Goal: Task Accomplishment & Management: Complete application form

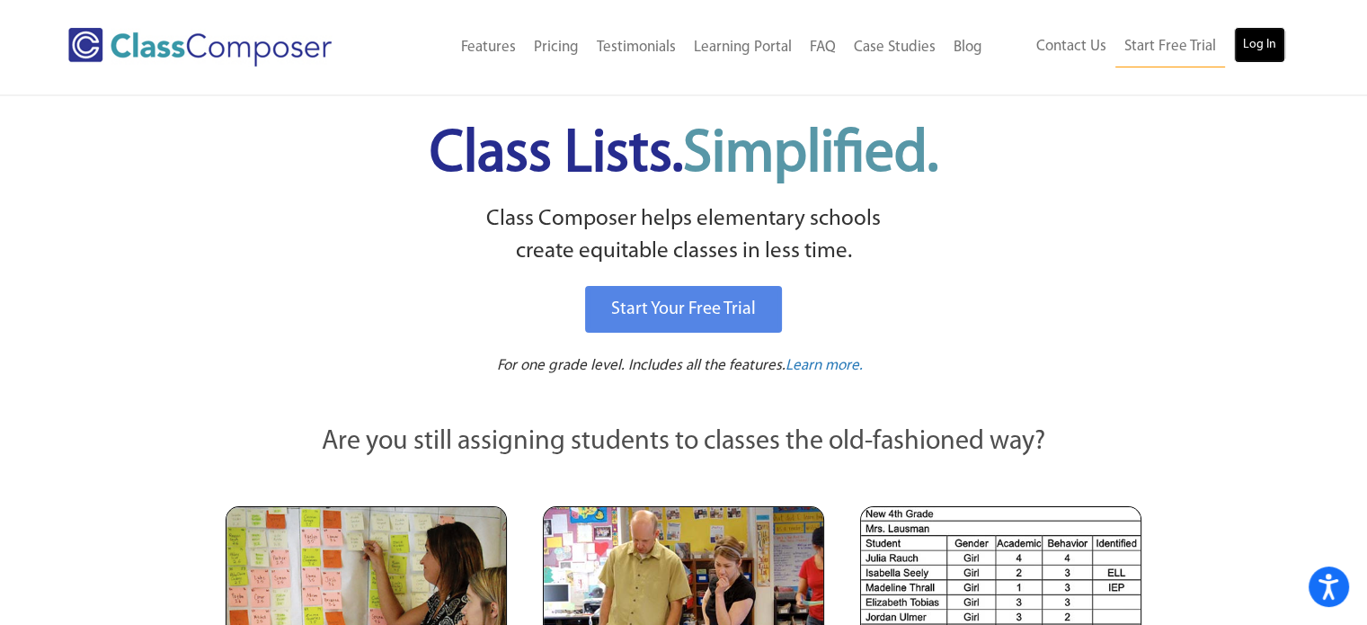
click at [1238, 40] on link "Log In" at bounding box center [1259, 45] width 51 height 36
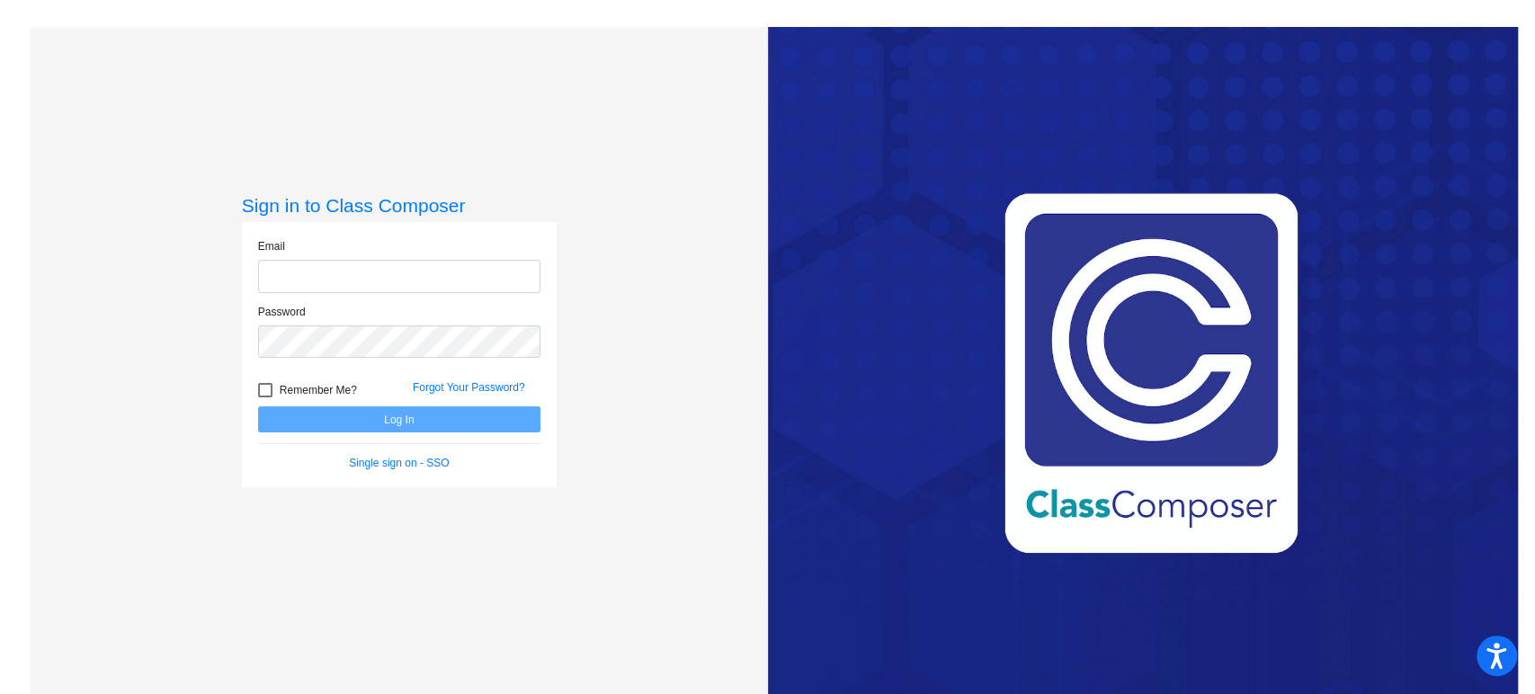
type input "[PERSON_NAME][EMAIL_ADDRESS][PERSON_NAME][DOMAIN_NAME]"
click at [422, 422] on button "Log In" at bounding box center [399, 419] width 282 height 26
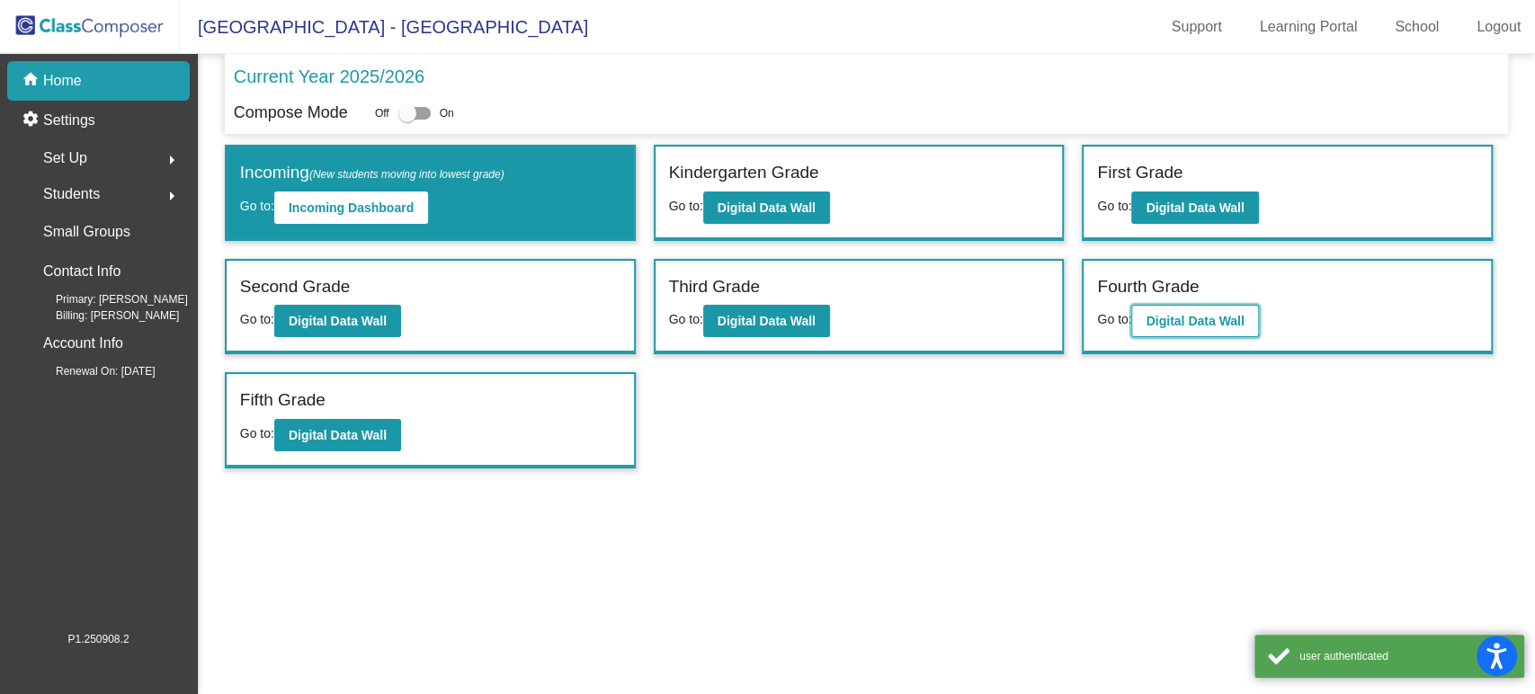
click at [1250, 322] on button "Digital Data Wall" at bounding box center [1194, 321] width 127 height 32
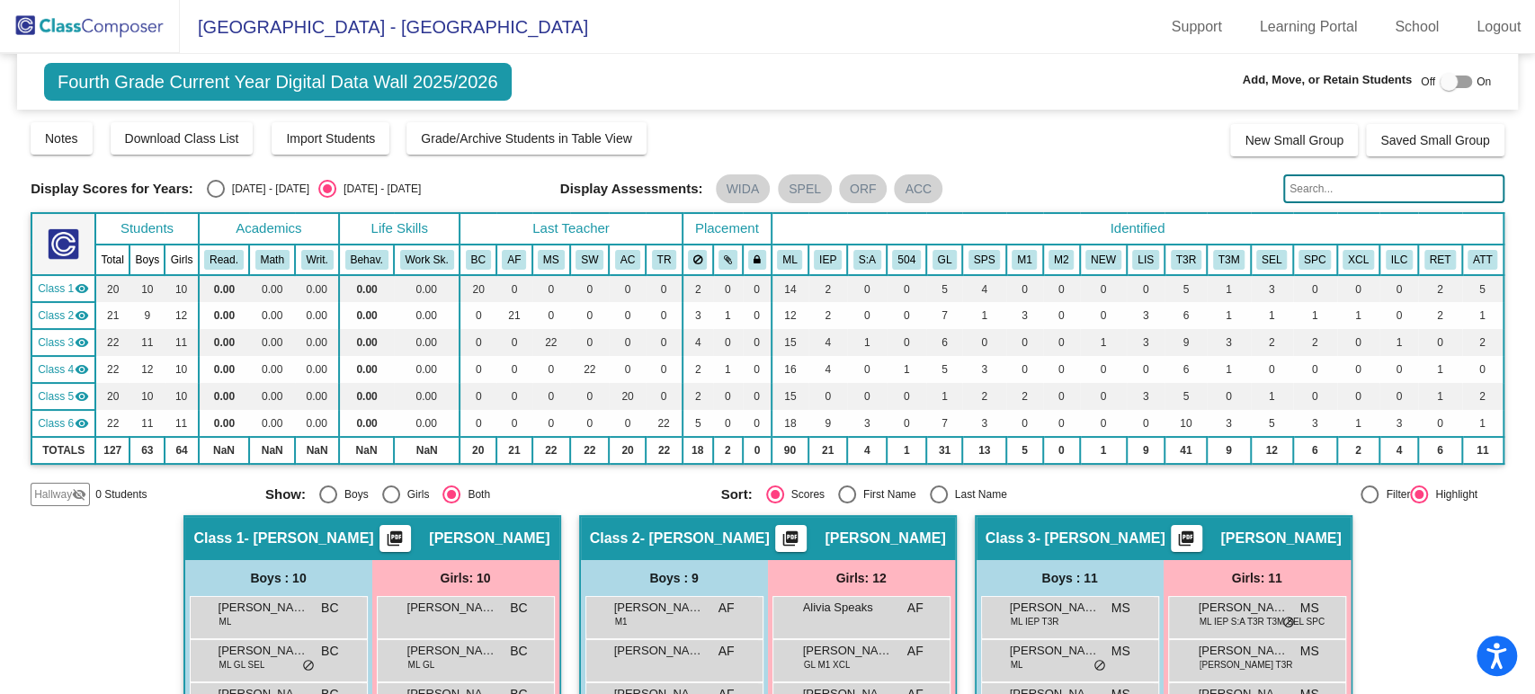
click at [1476, 76] on span "On" at bounding box center [1483, 82] width 14 height 16
click at [1453, 80] on div at bounding box center [1455, 82] width 32 height 13
checkbox input "true"
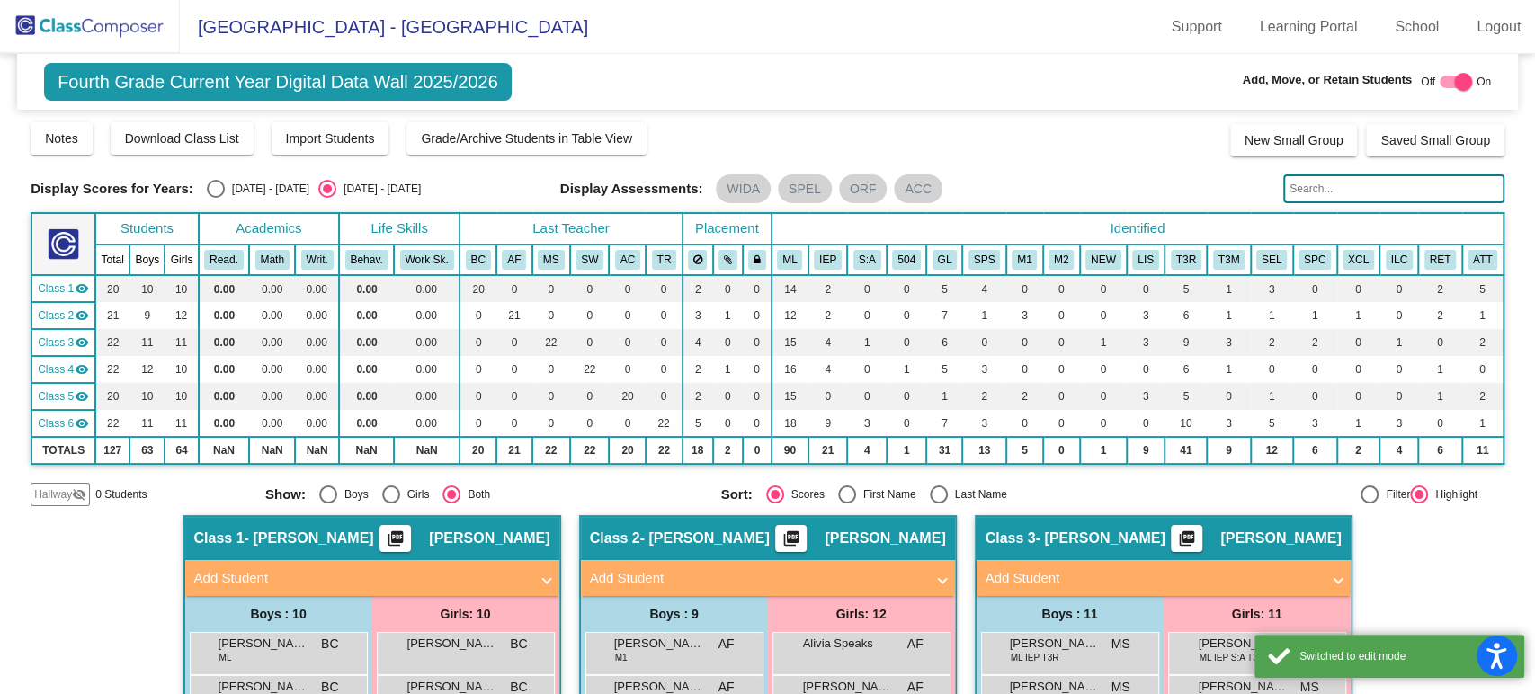
click at [43, 500] on span "Hallway" at bounding box center [53, 494] width 38 height 16
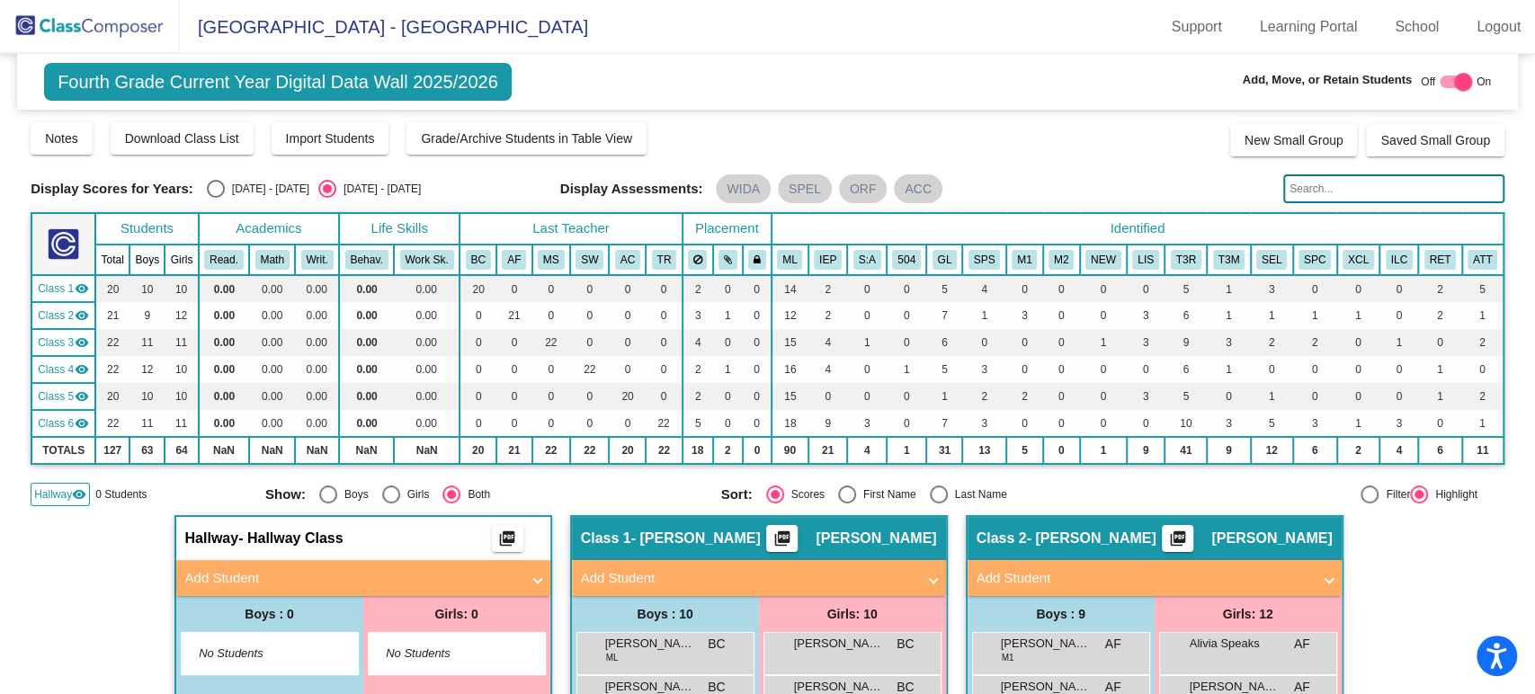
click at [259, 571] on mat-panel-title "Add Student" at bounding box center [352, 578] width 334 height 21
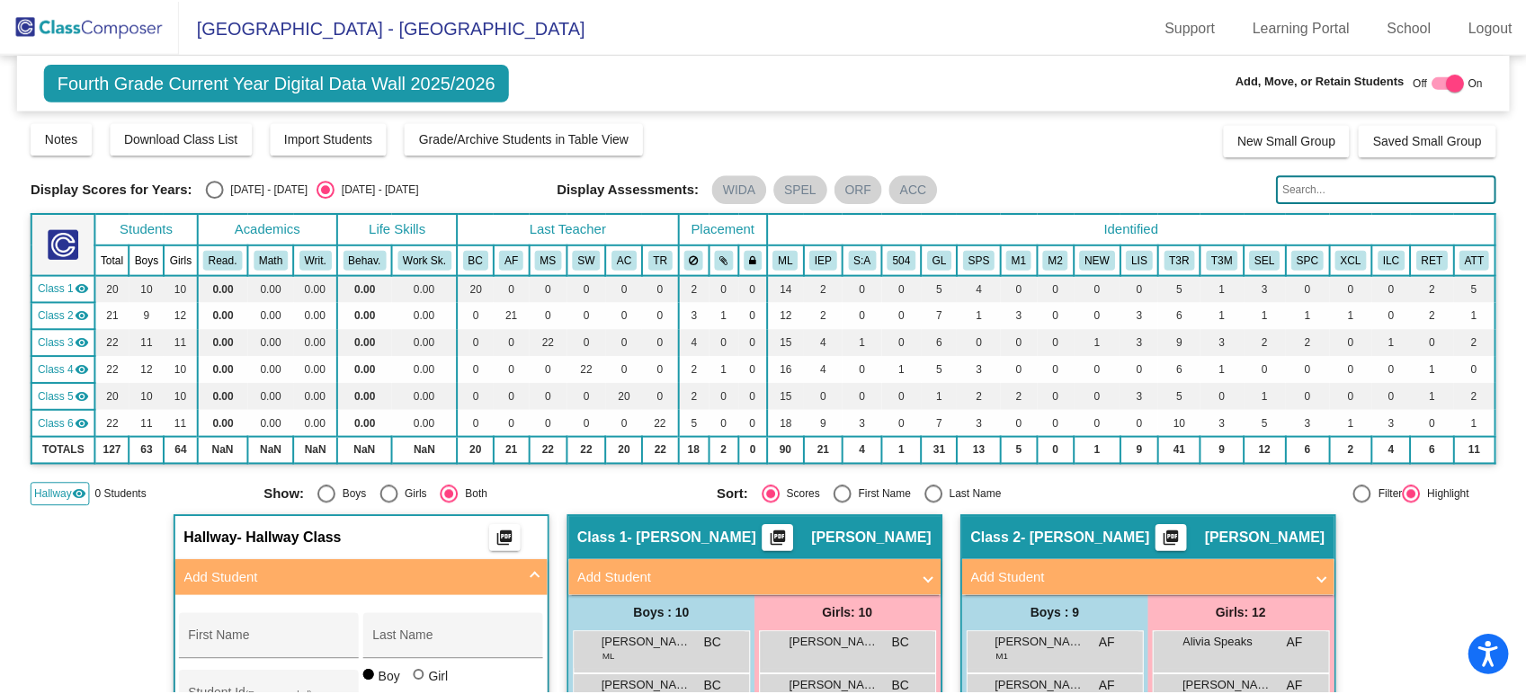
scroll to position [200, 0]
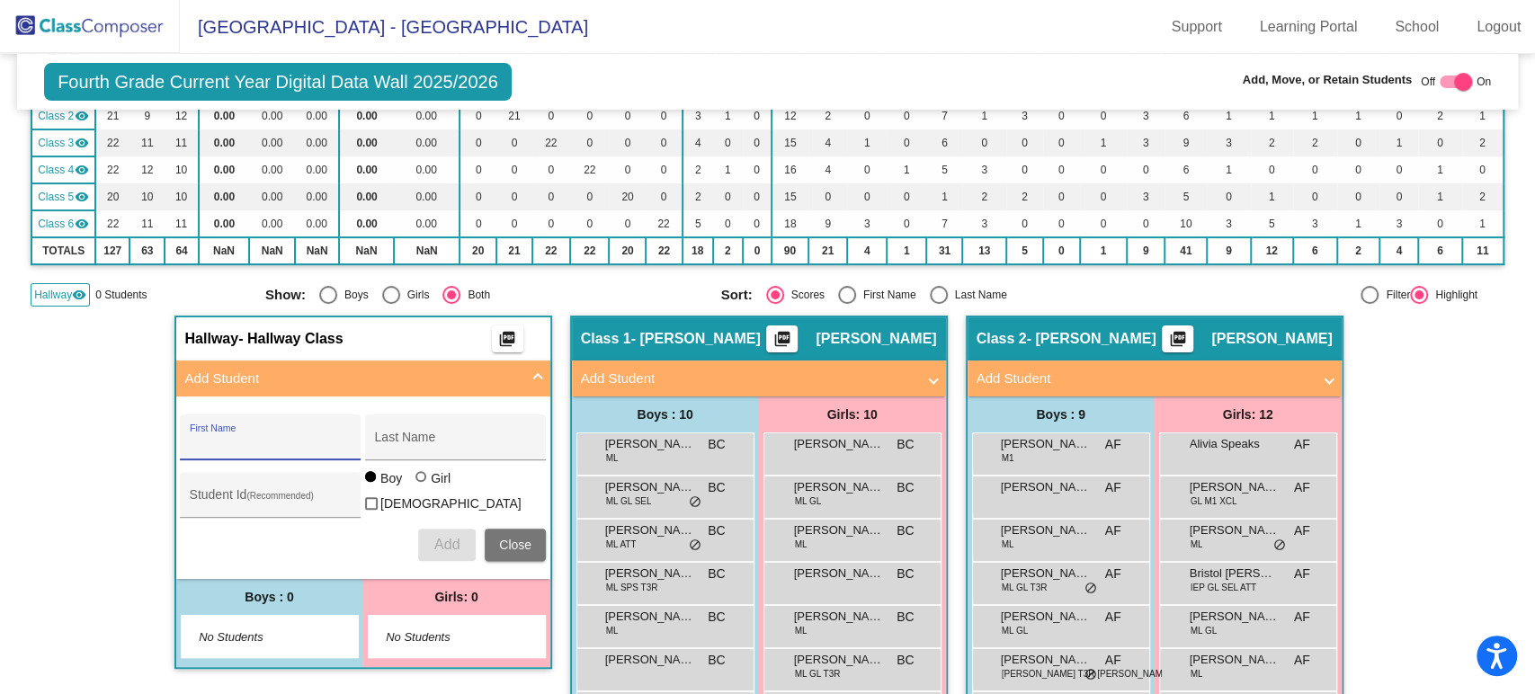
click at [291, 437] on input "First Name" at bounding box center [271, 444] width 162 height 14
type input "[PERSON_NAME]"
type input "671028"
click at [415, 482] on div at bounding box center [420, 476] width 11 height 11
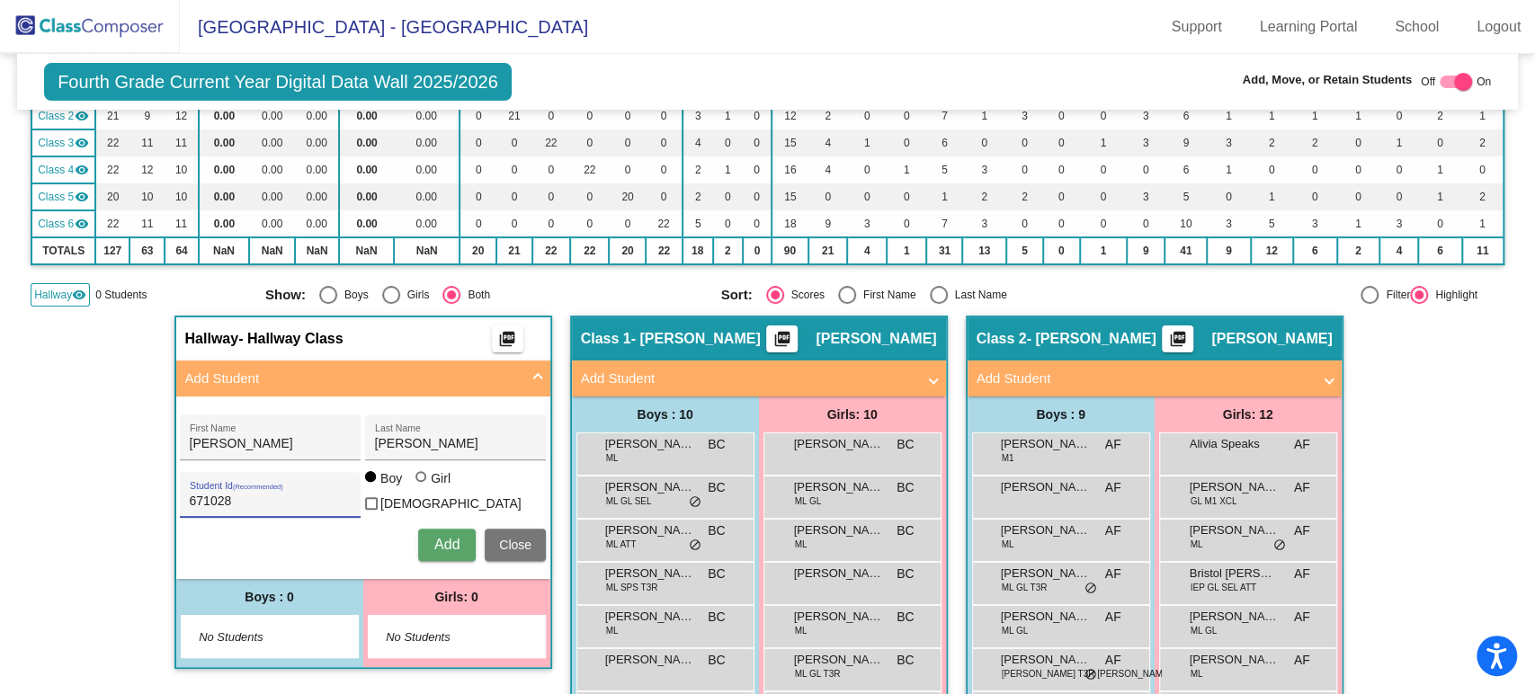
click at [422, 486] on input "Girl" at bounding box center [422, 485] width 1 height 1
radio input "true"
click at [441, 538] on span "Add" at bounding box center [446, 544] width 25 height 15
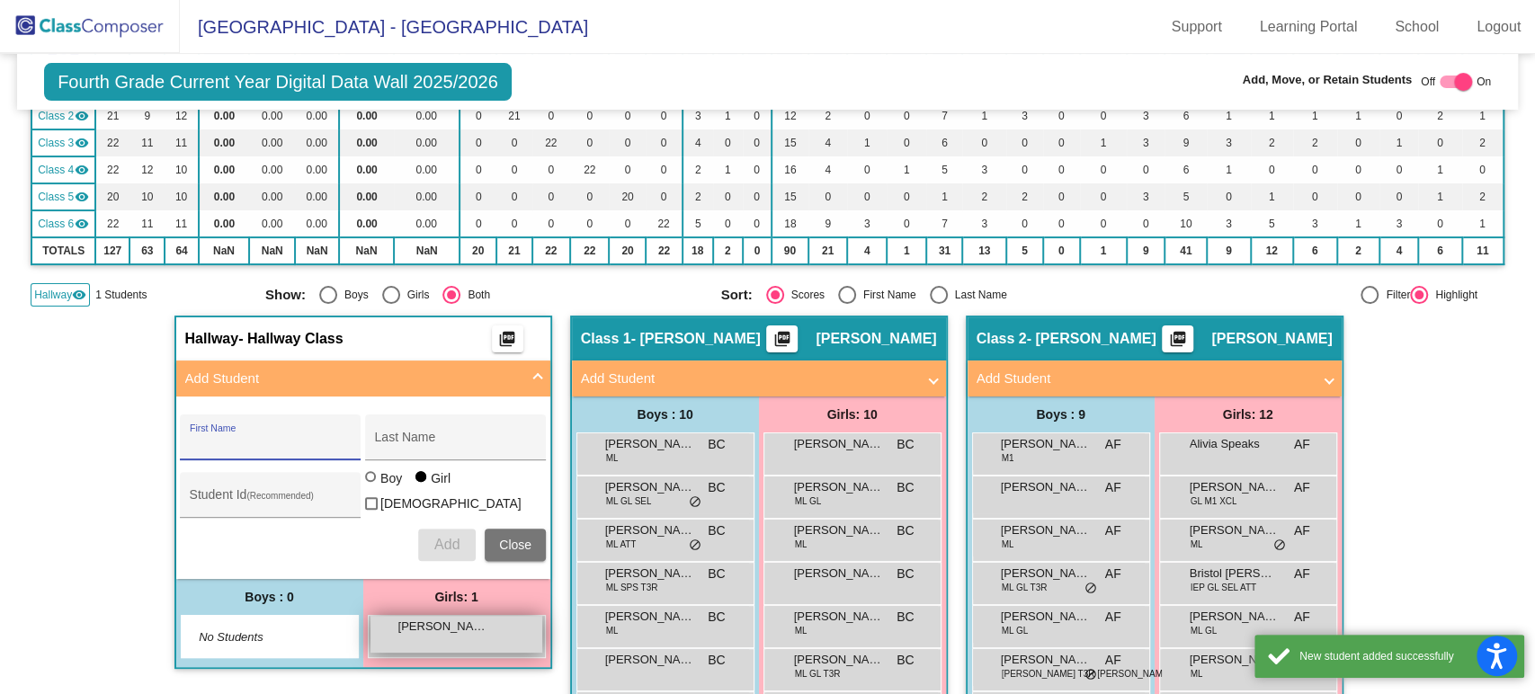
click at [450, 619] on span "[PERSON_NAME]" at bounding box center [443, 627] width 90 height 18
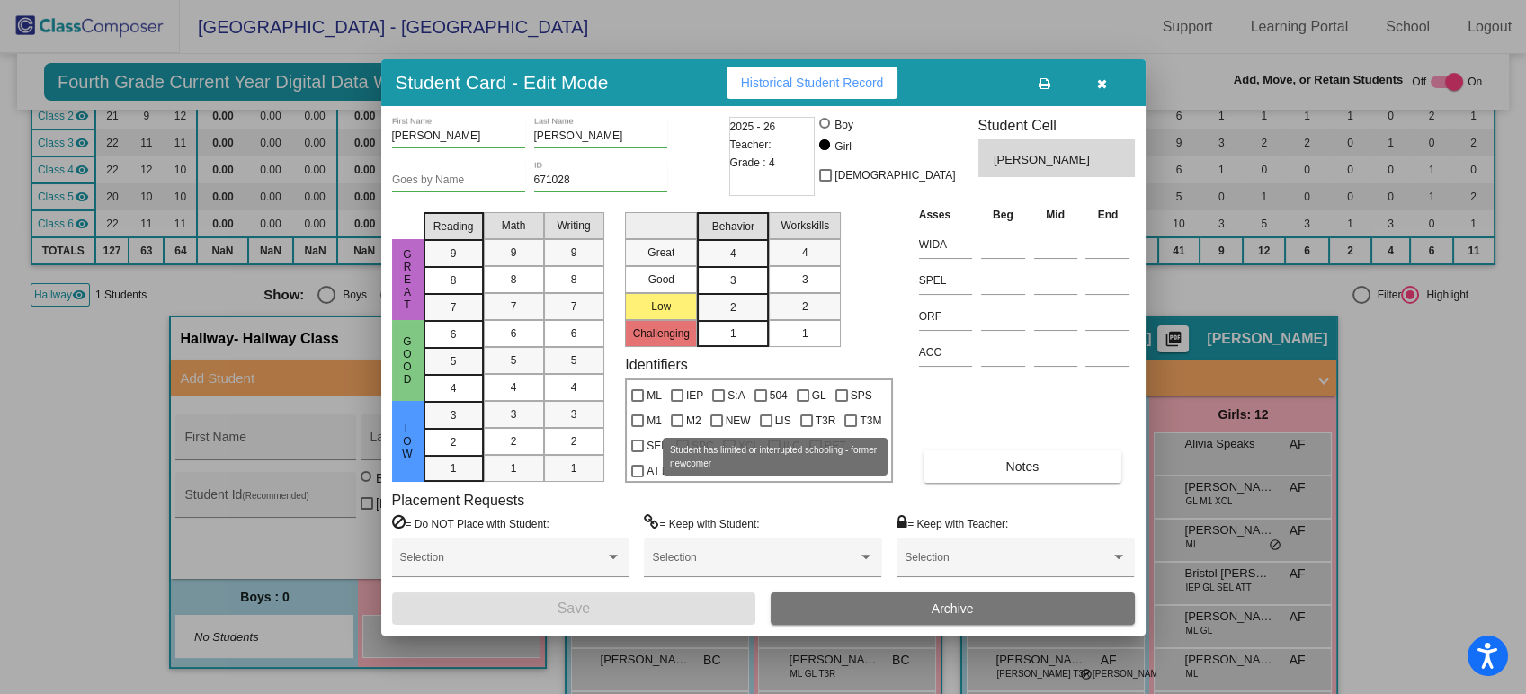
click at [771, 422] on label "LIS" at bounding box center [775, 421] width 31 height 22
click at [766, 427] on input "LIS" at bounding box center [765, 427] width 1 height 1
checkbox input "true"
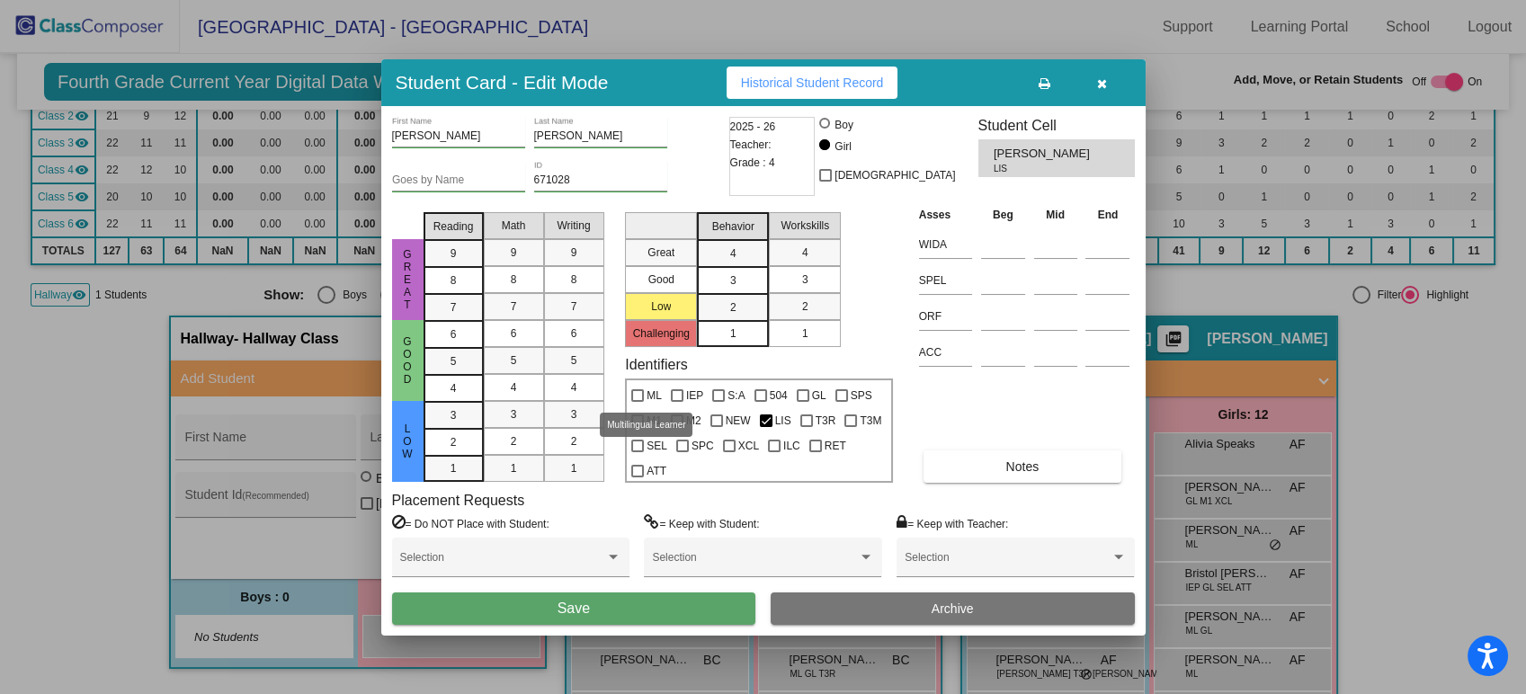
click at [644, 390] on label "ML" at bounding box center [646, 396] width 31 height 22
click at [637, 402] on input "ML" at bounding box center [636, 402] width 1 height 1
checkbox input "true"
click at [998, 492] on div "Placement Requests = Do NOT Place with Student: Selection = Keep with Student: …" at bounding box center [763, 542] width 743 height 101
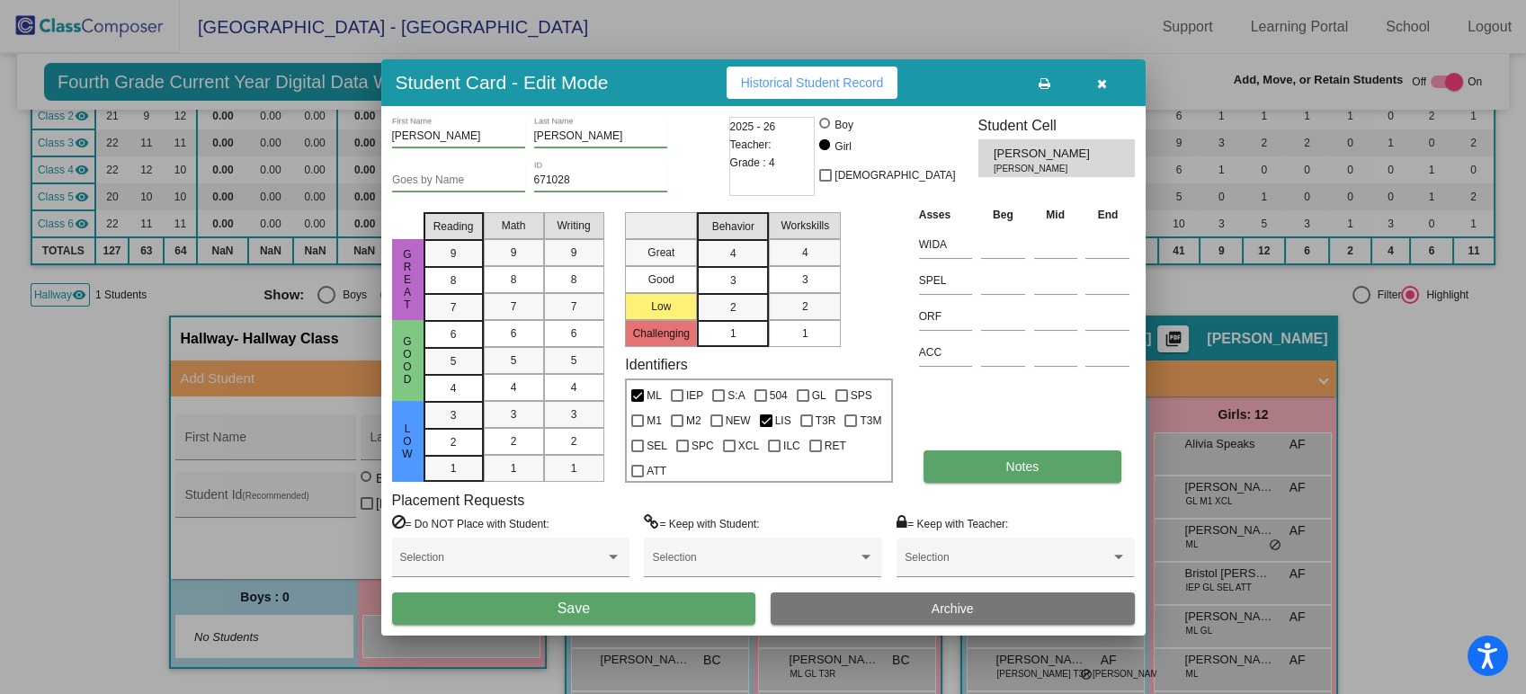
click at [997, 469] on button "Notes" at bounding box center [1022, 466] width 198 height 32
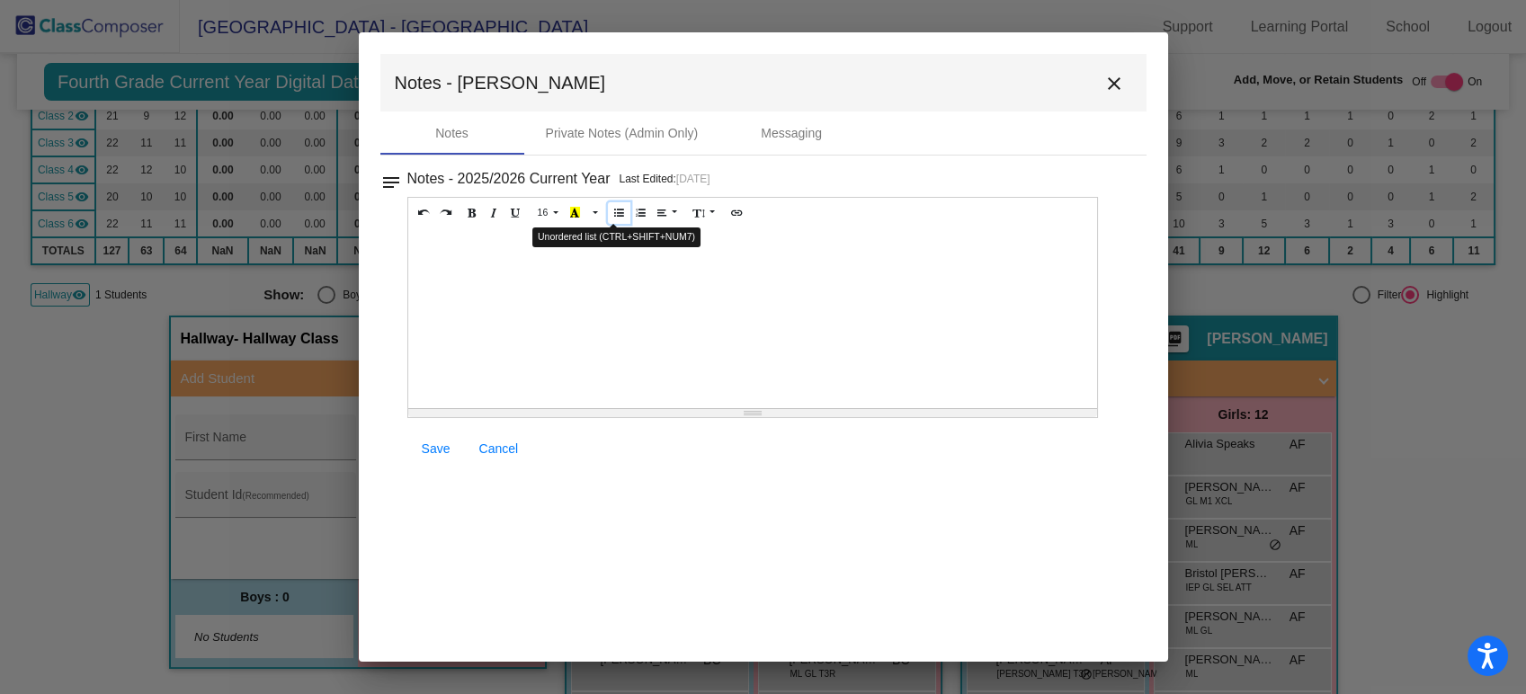
click at [614, 214] on icon "Unordered list (CTRL+SHIFT+NUM7)" at bounding box center [619, 212] width 10 height 11
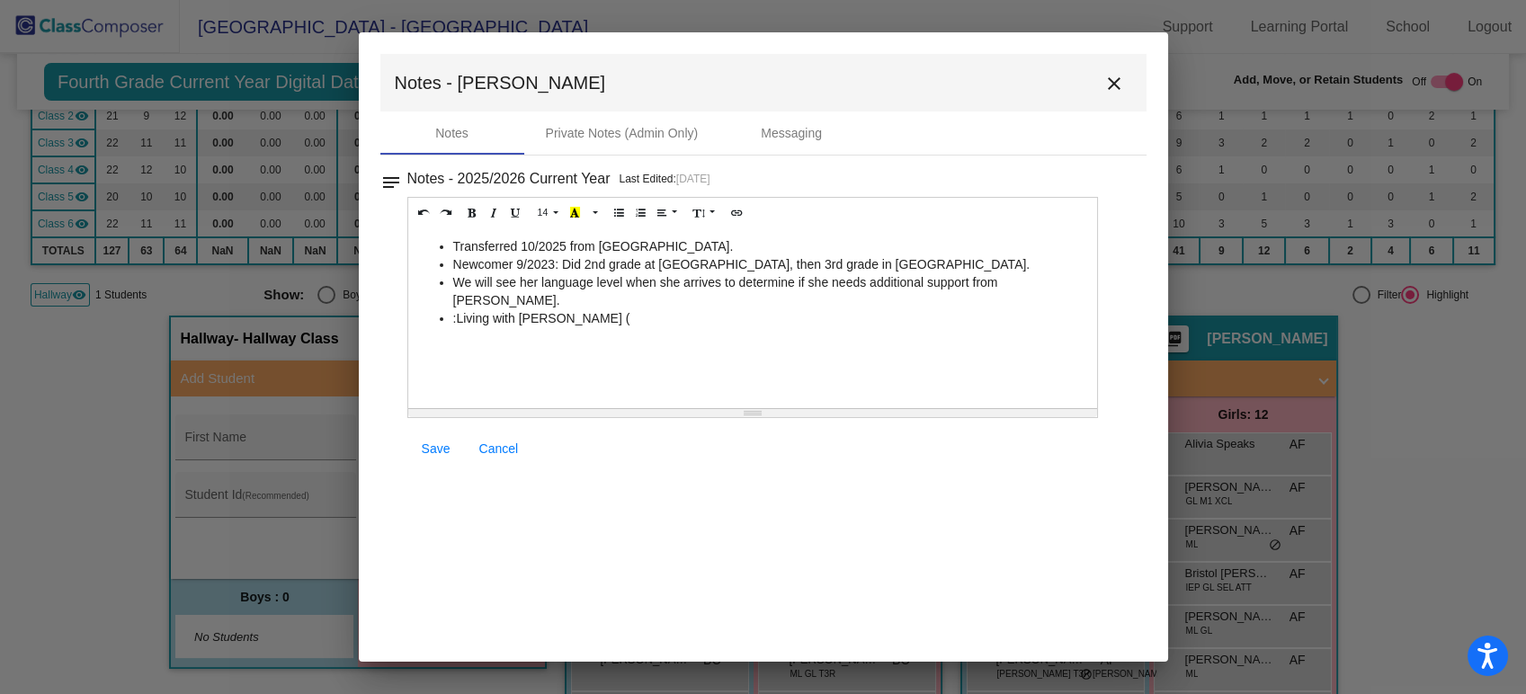
click at [647, 308] on div "Transferred 10/2025 from [GEOGRAPHIC_DATA]. Newcomer 9/2023: Did 2nd grade at […" at bounding box center [753, 318] width 690 height 180
click at [830, 315] on div "Transferred 10/2025 from [GEOGRAPHIC_DATA]. Newcomer 9/2023: Did 2nd grade at […" at bounding box center [753, 318] width 690 height 180
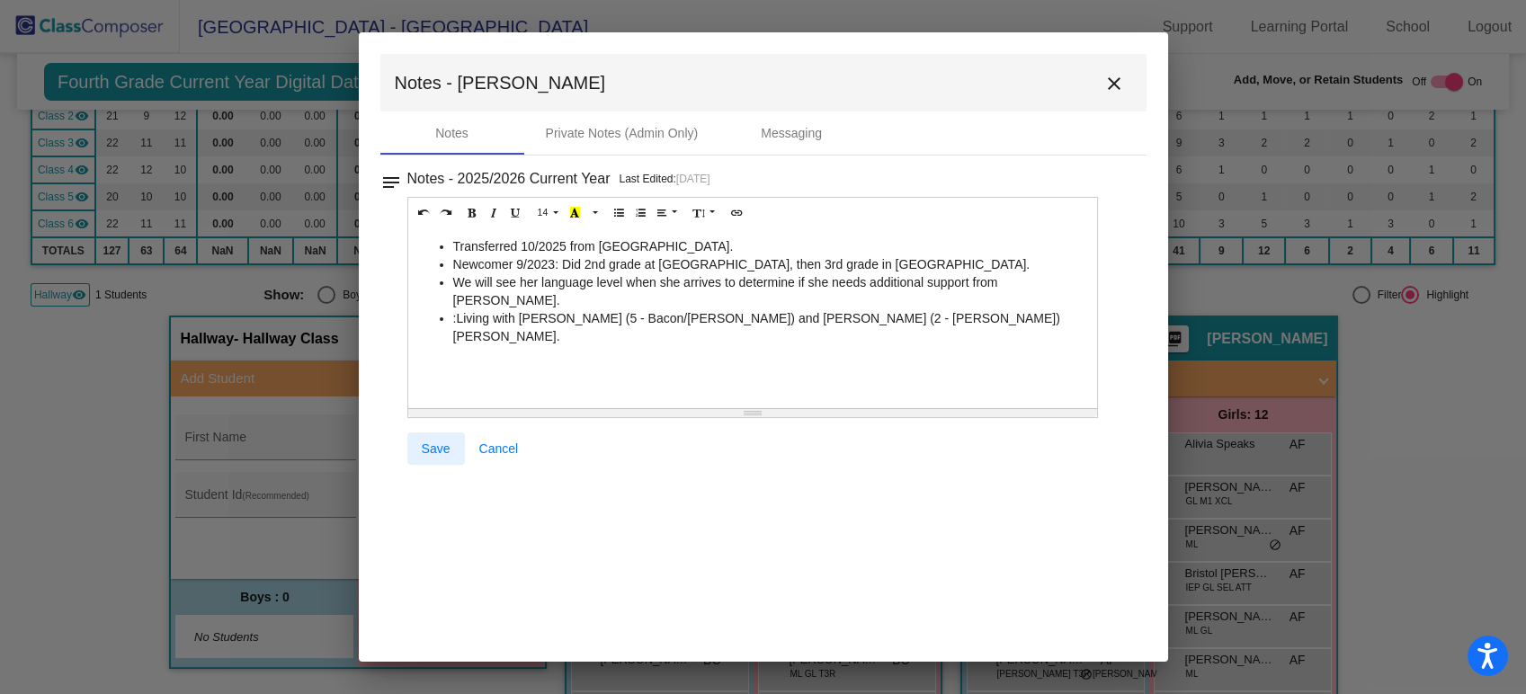
click at [427, 443] on span "Save" at bounding box center [436, 448] width 29 height 14
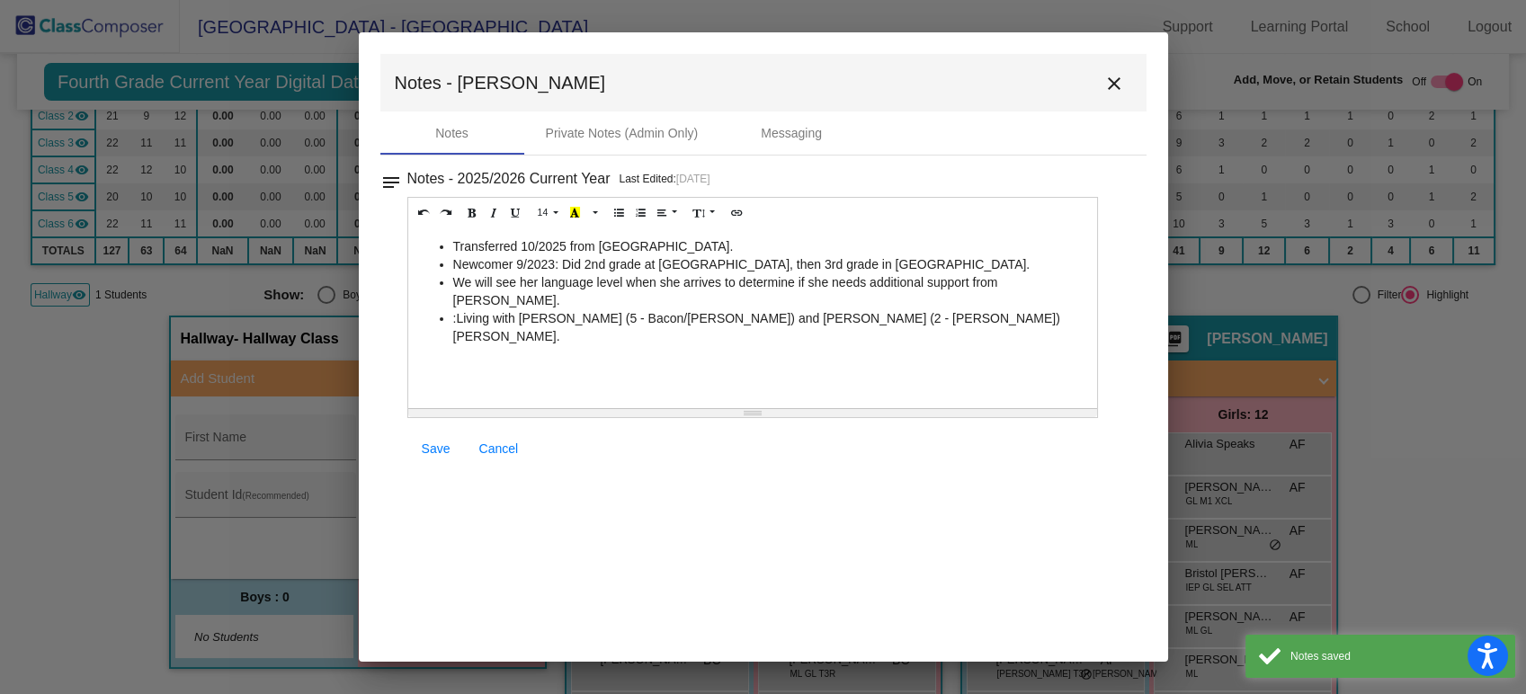
click at [1108, 85] on mat-icon "close" at bounding box center [1114, 84] width 22 height 22
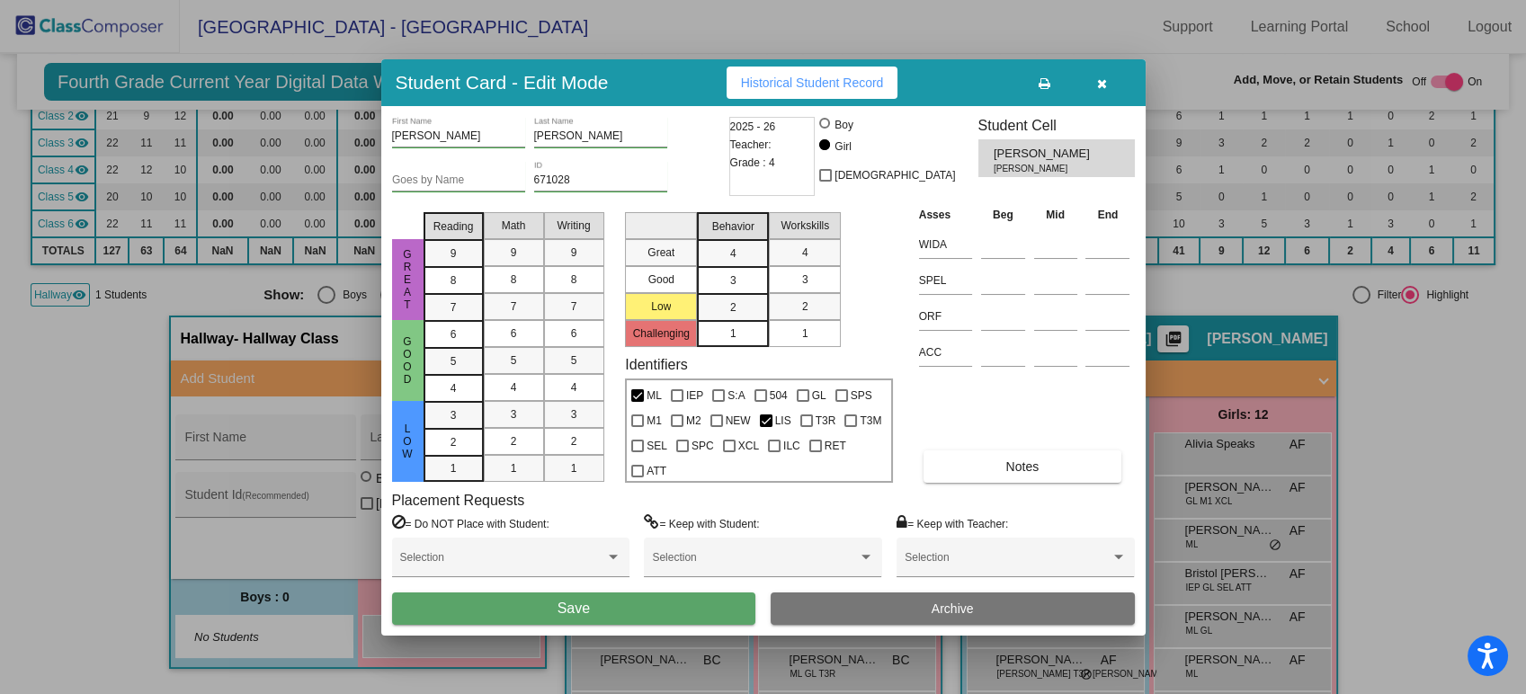
click at [621, 591] on div "Selection" at bounding box center [510, 565] width 237 height 55
click at [615, 602] on button "Save" at bounding box center [574, 608] width 364 height 32
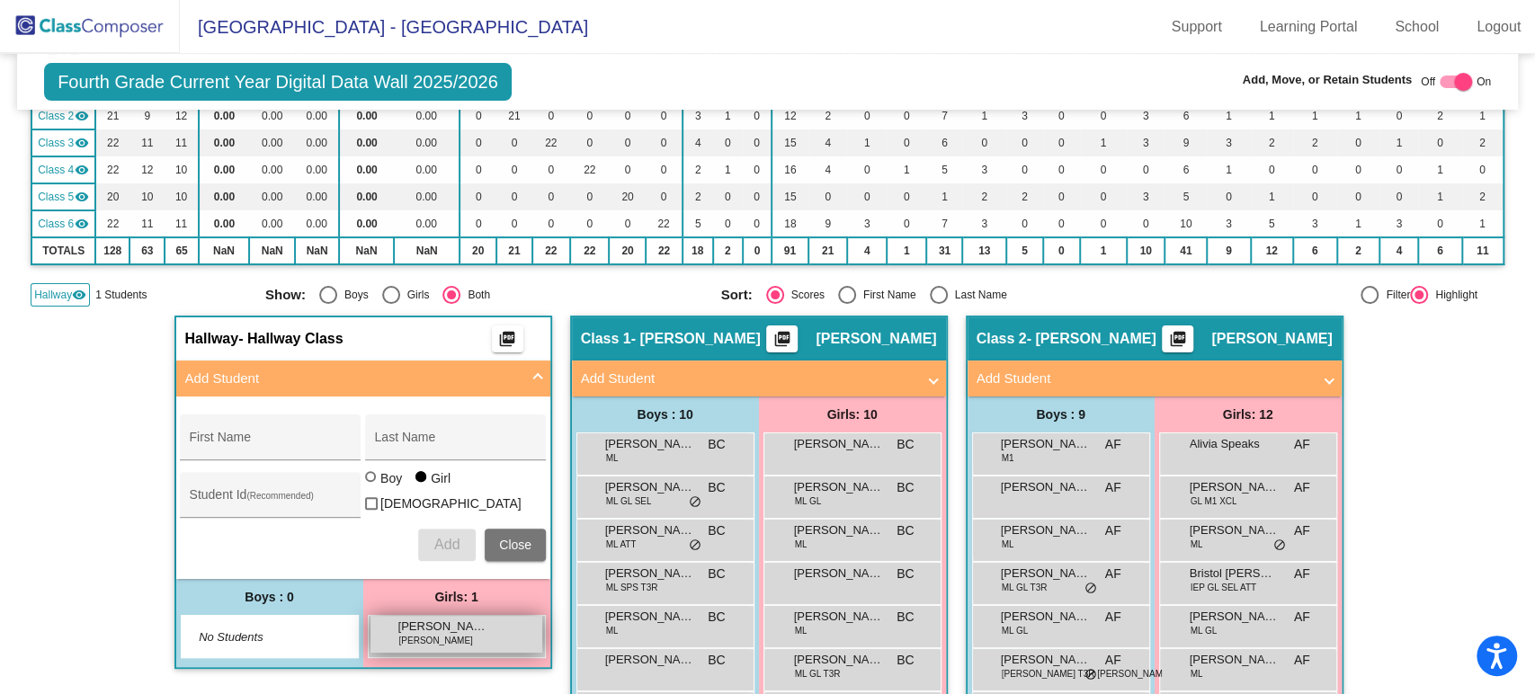
click at [426, 643] on div "[PERSON_NAME] [PERSON_NAME] LIS lock do_not_disturb_alt" at bounding box center [456, 634] width 172 height 37
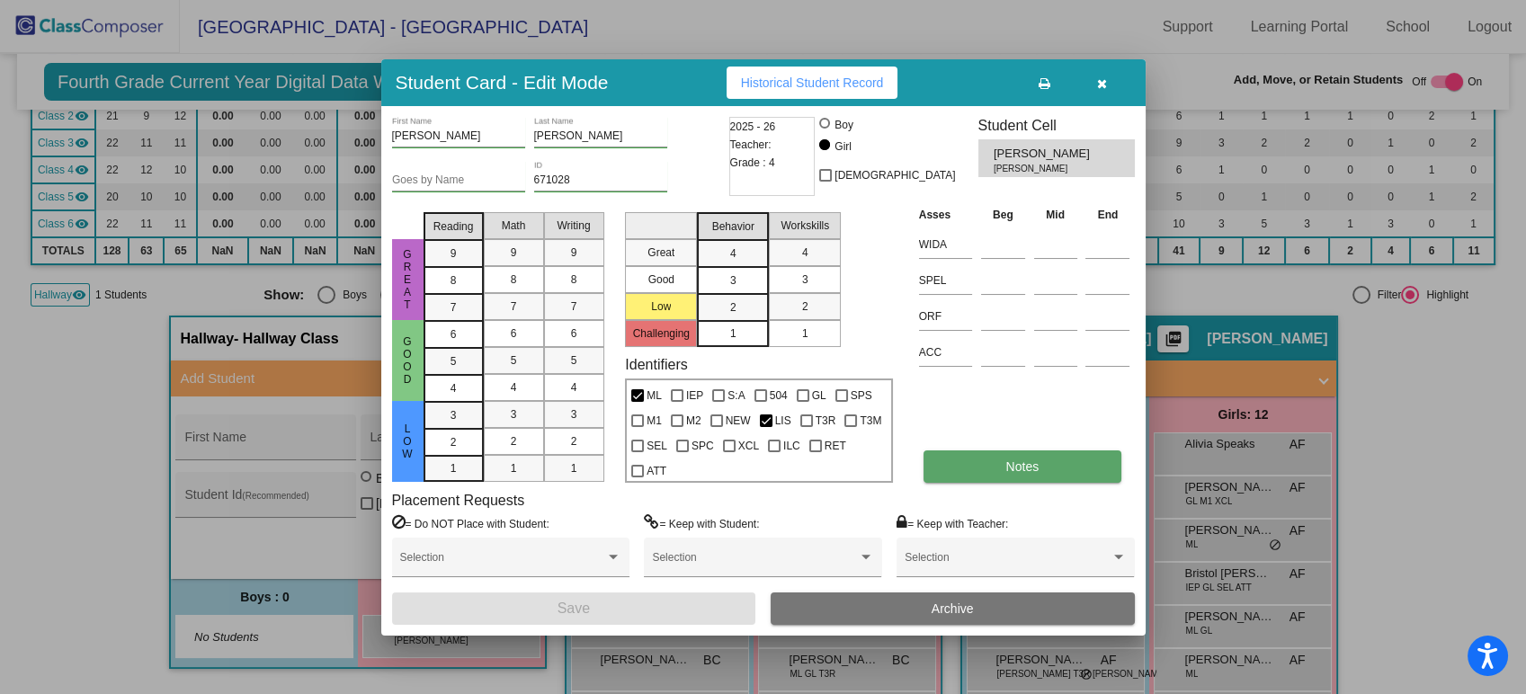
click at [1031, 467] on span "Notes" at bounding box center [1022, 466] width 33 height 14
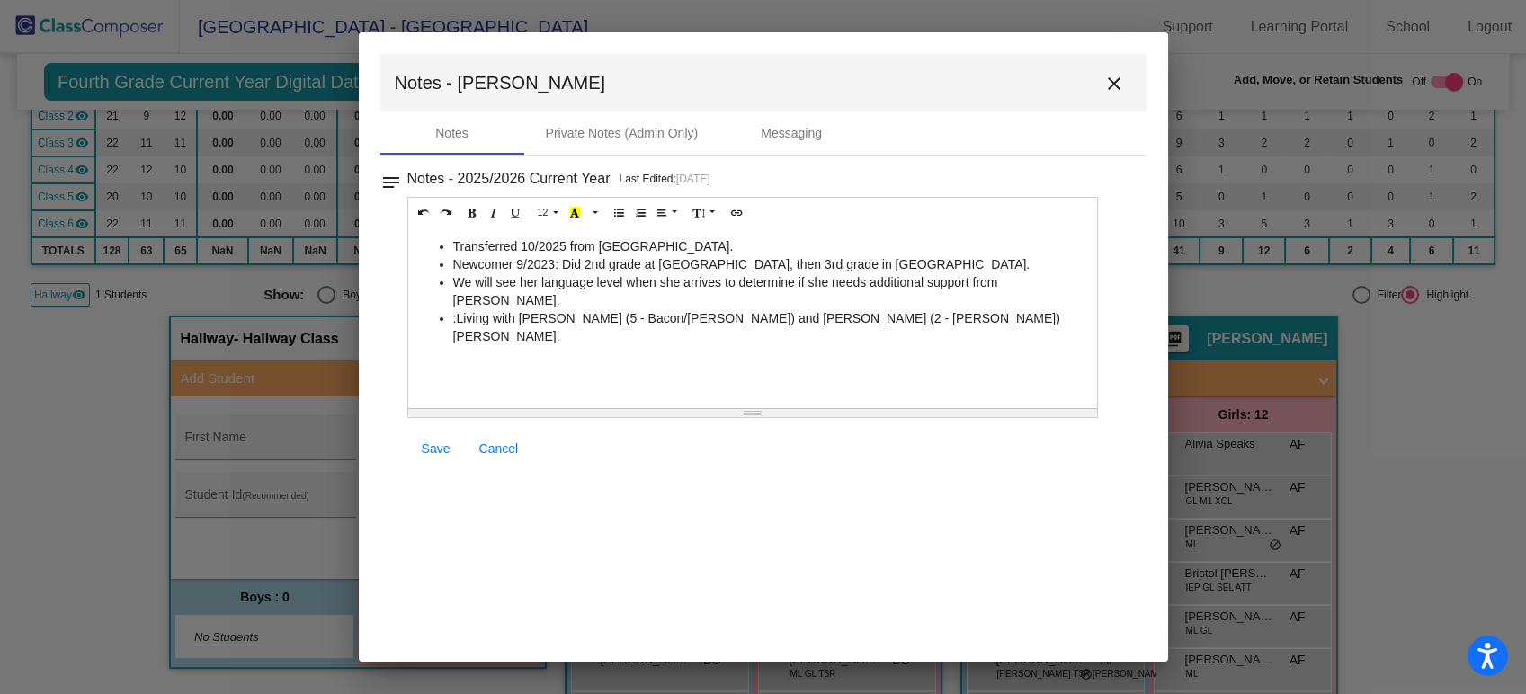
drag, startPoint x: 1028, startPoint y: 314, endPoint x: 347, endPoint y: 235, distance: 685.1
click at [347, 235] on div "Student Card - Edit Mode Historical Student Record Alisson First Name [PERSON_N…" at bounding box center [763, 347] width 1526 height 694
copy ul "Transferred 10/2025 from [GEOGRAPHIC_DATA]. Newcomer 9/2023: Did 2nd grade at […"
click at [476, 309] on li ":Living with [PERSON_NAME] (5 - Bacon/[PERSON_NAME]) and [PERSON_NAME] (2 - [PE…" at bounding box center [771, 327] width 636 height 36
click at [458, 309] on li ":Living with [PERSON_NAME] (5 - Bacon/[PERSON_NAME]) and [PERSON_NAME] (2 - [PE…" at bounding box center [771, 327] width 636 height 36
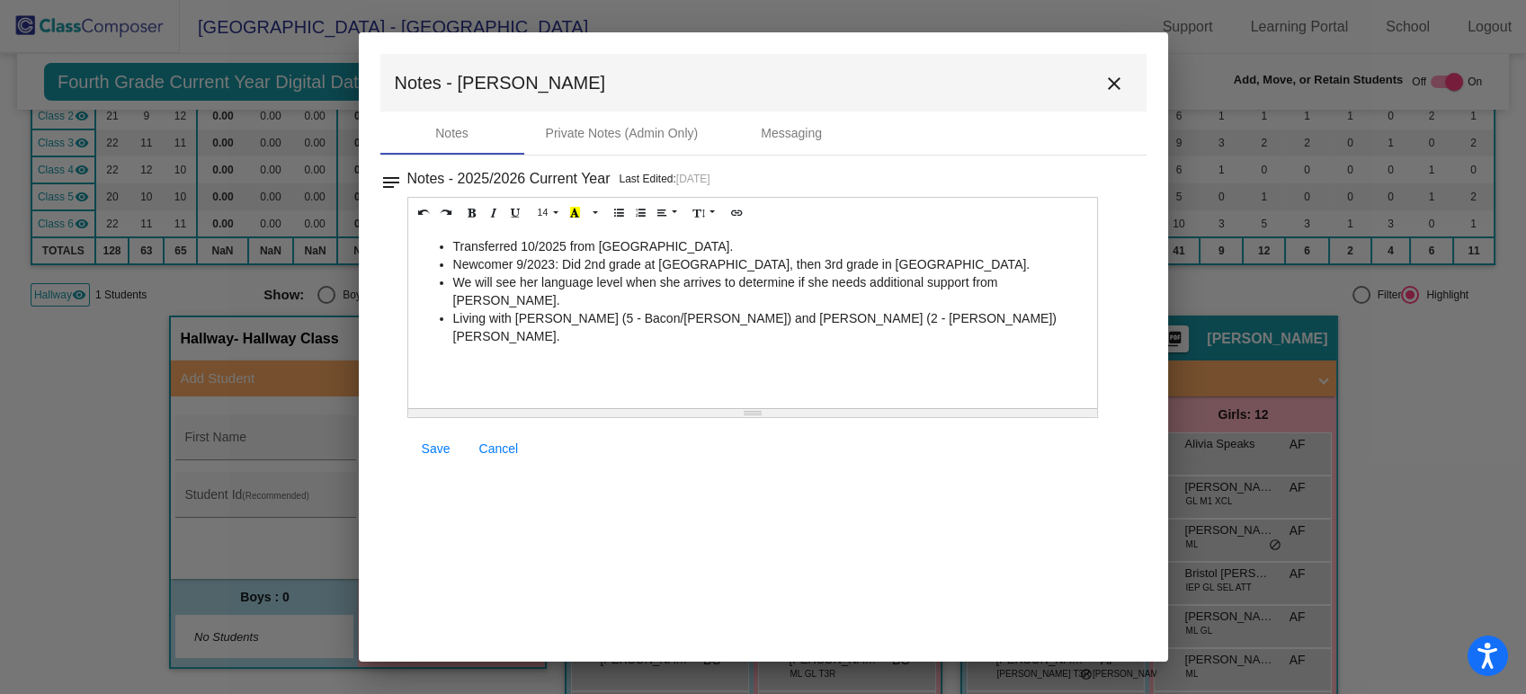
click at [443, 447] on span "Save" at bounding box center [436, 448] width 29 height 14
click at [1118, 89] on mat-icon "close" at bounding box center [1114, 84] width 22 height 22
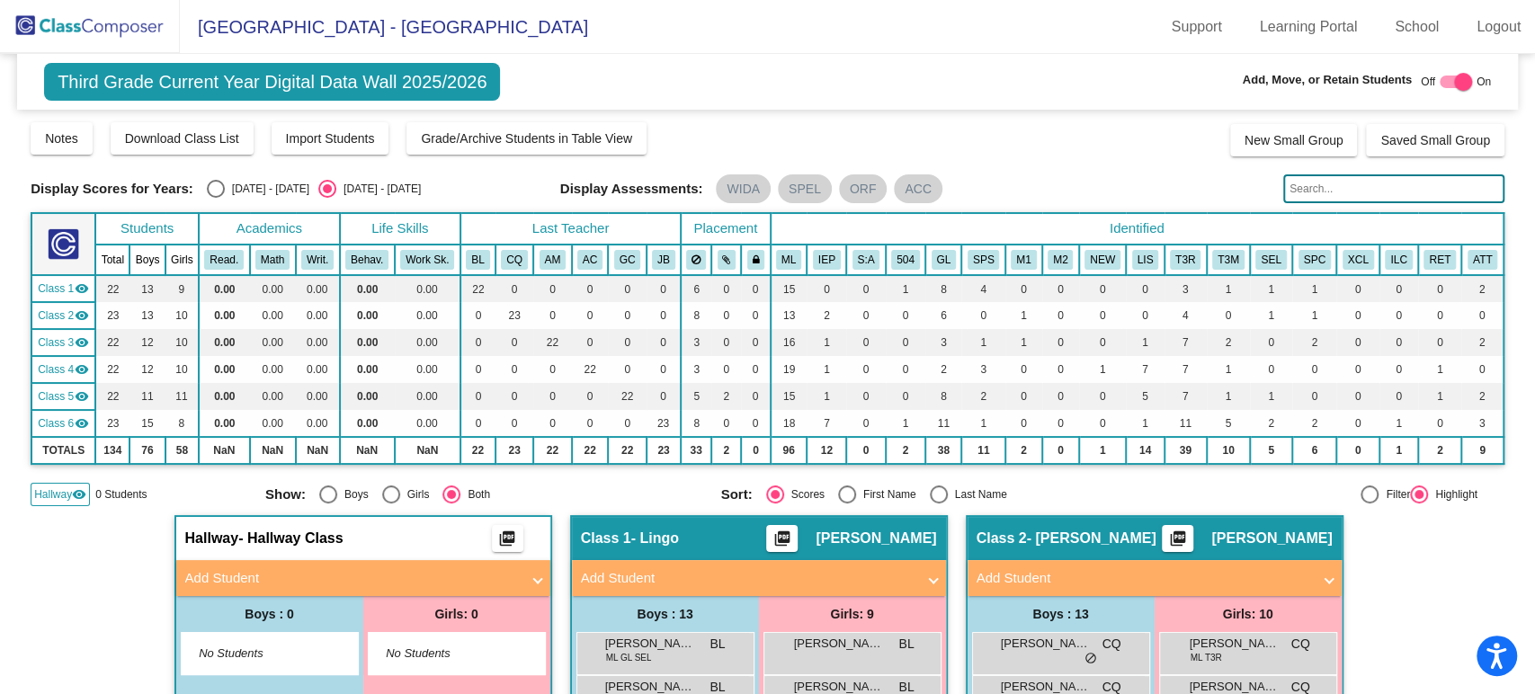
click at [79, 24] on img at bounding box center [90, 26] width 180 height 53
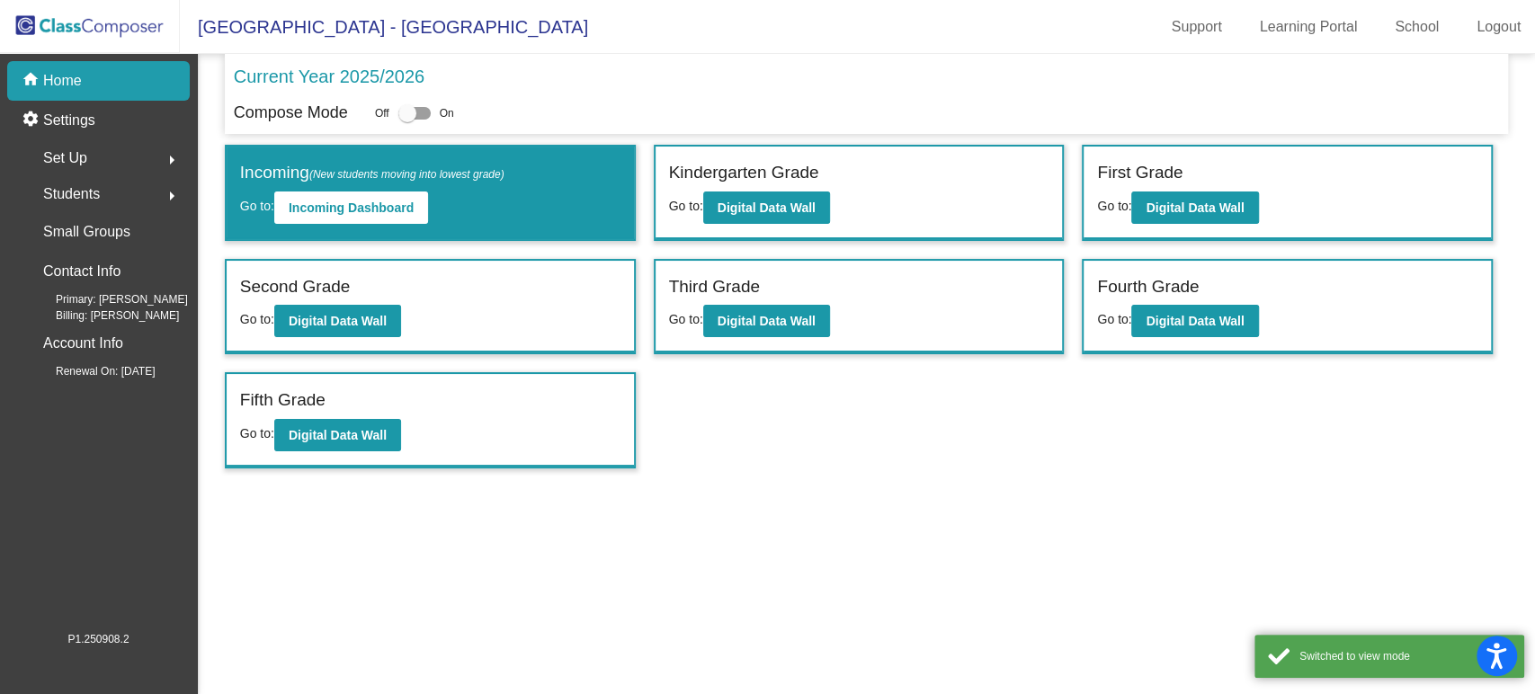
click at [1126, 209] on span "Go to:" at bounding box center [1114, 206] width 34 height 14
click at [1153, 211] on b "Digital Data Wall" at bounding box center [1194, 207] width 98 height 14
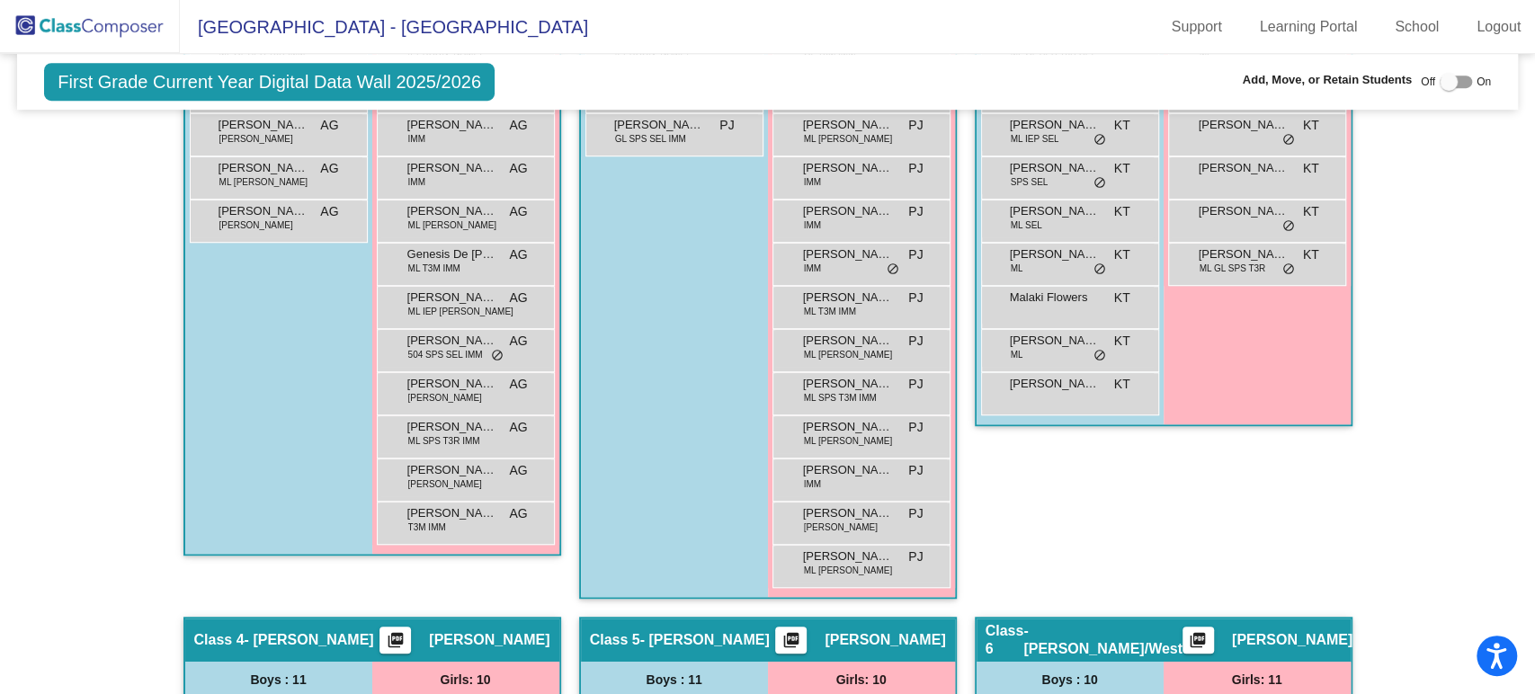
scroll to position [200, 0]
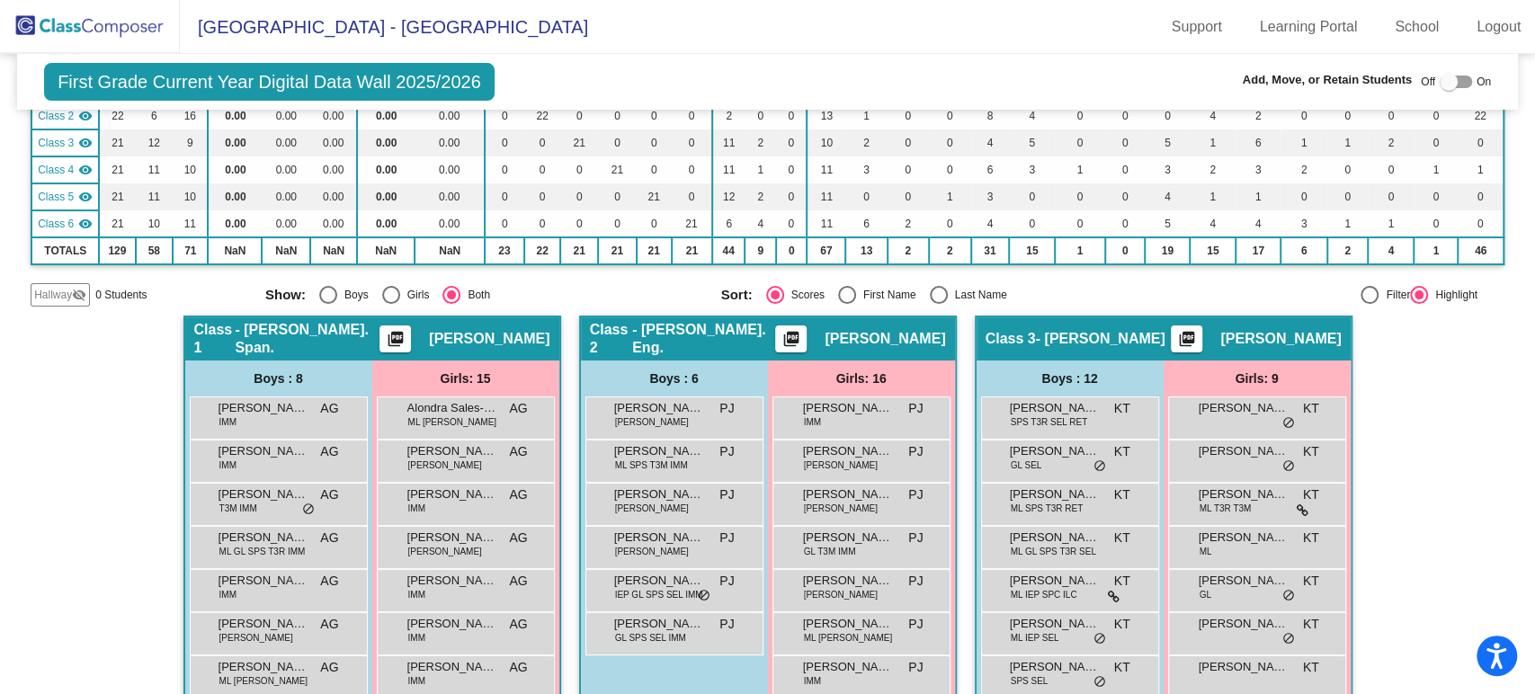
click at [128, 49] on img at bounding box center [90, 26] width 180 height 53
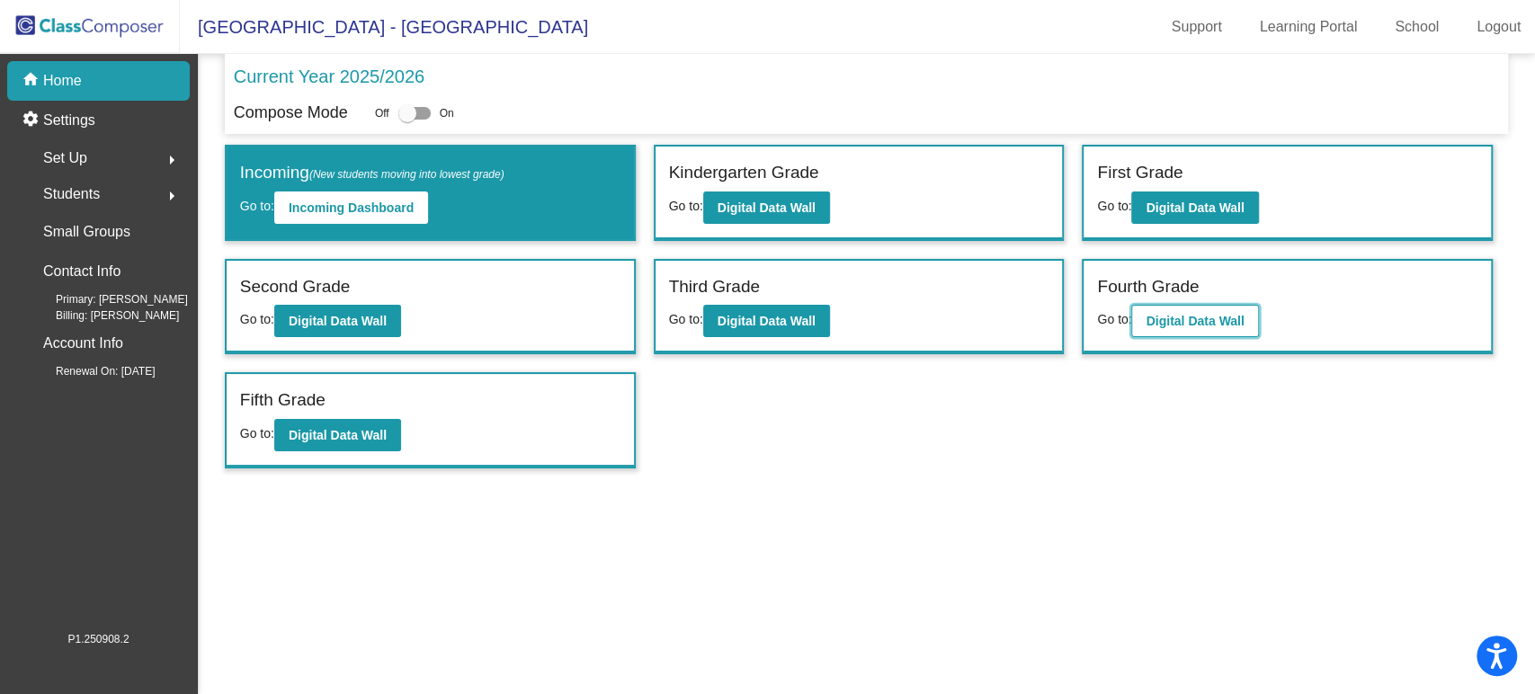
click at [1230, 306] on button "Digital Data Wall" at bounding box center [1194, 321] width 127 height 32
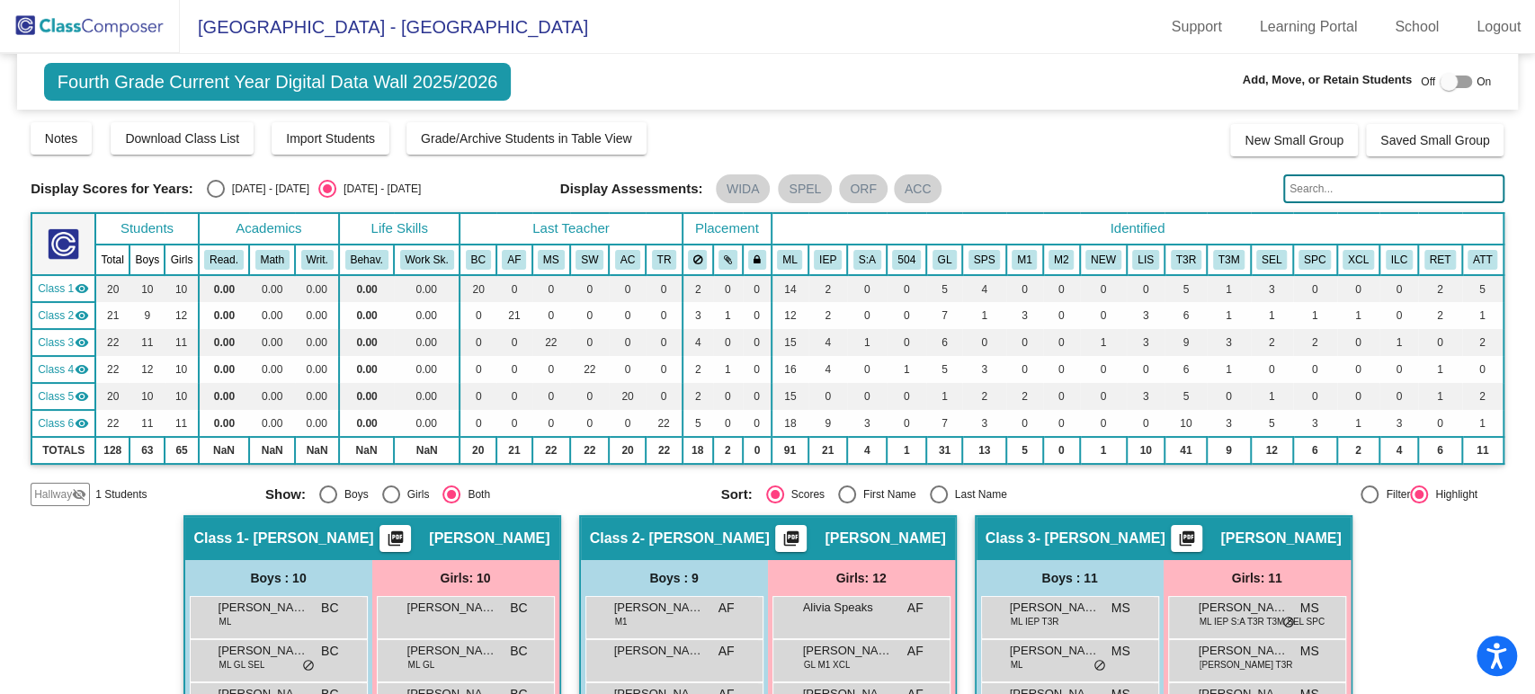
click at [1441, 90] on div at bounding box center [1448, 82] width 18 height 18
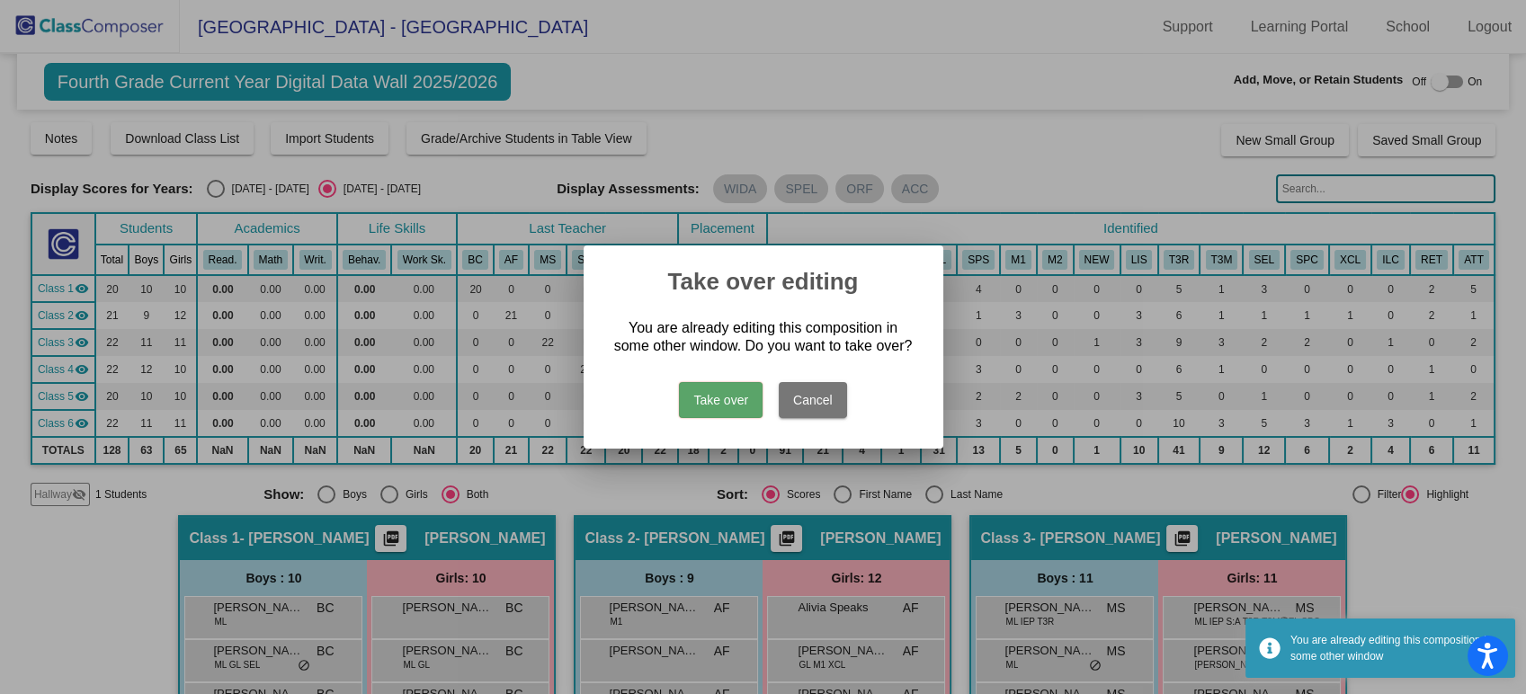
click at [721, 408] on button "Take over" at bounding box center [721, 400] width 84 height 36
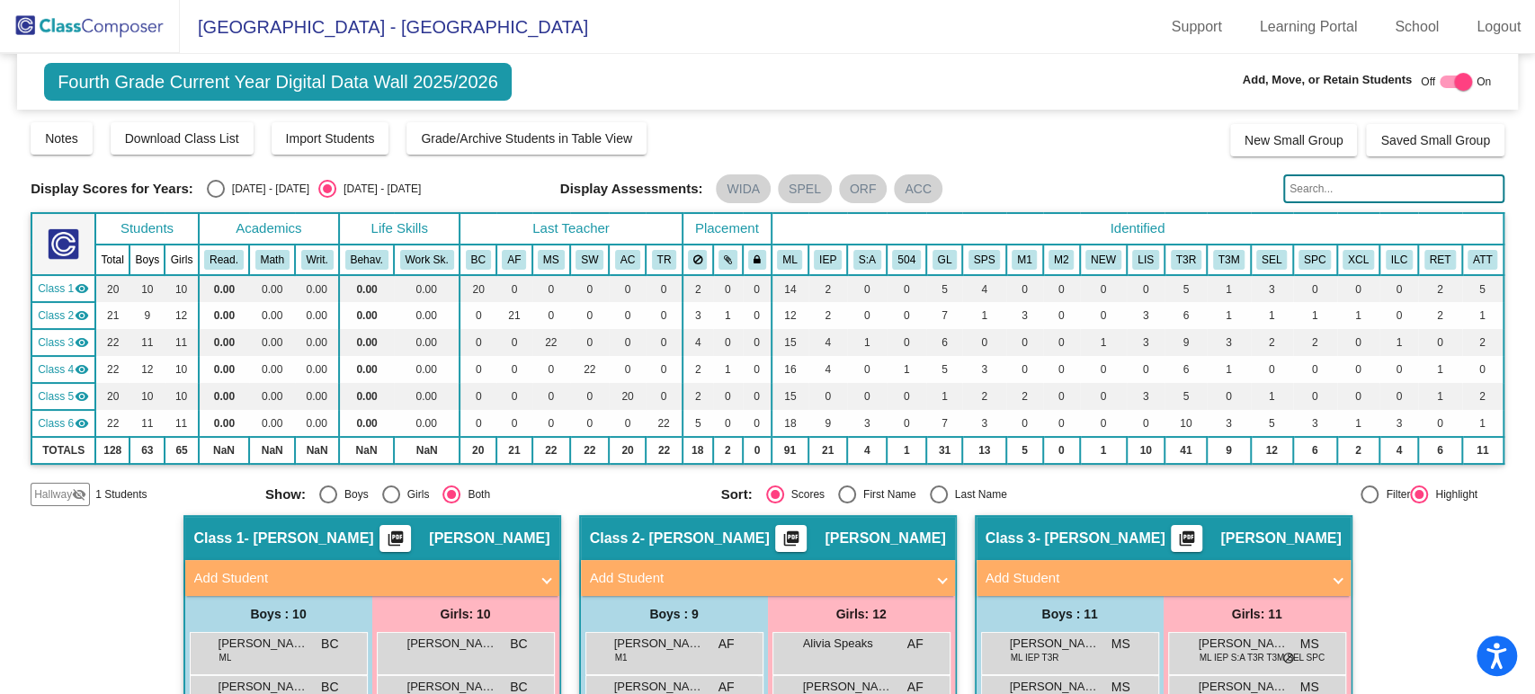
click at [58, 490] on span "Hallway" at bounding box center [53, 494] width 38 height 16
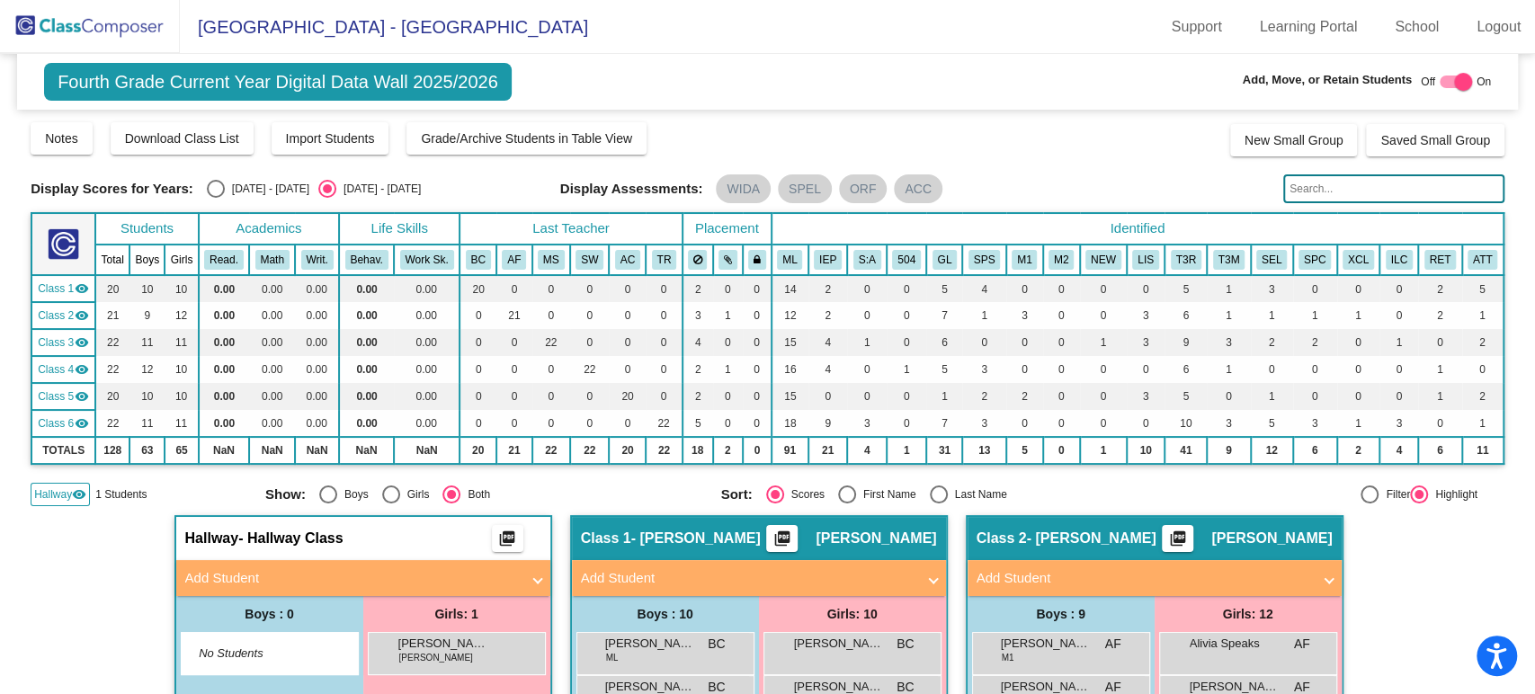
scroll to position [100, 0]
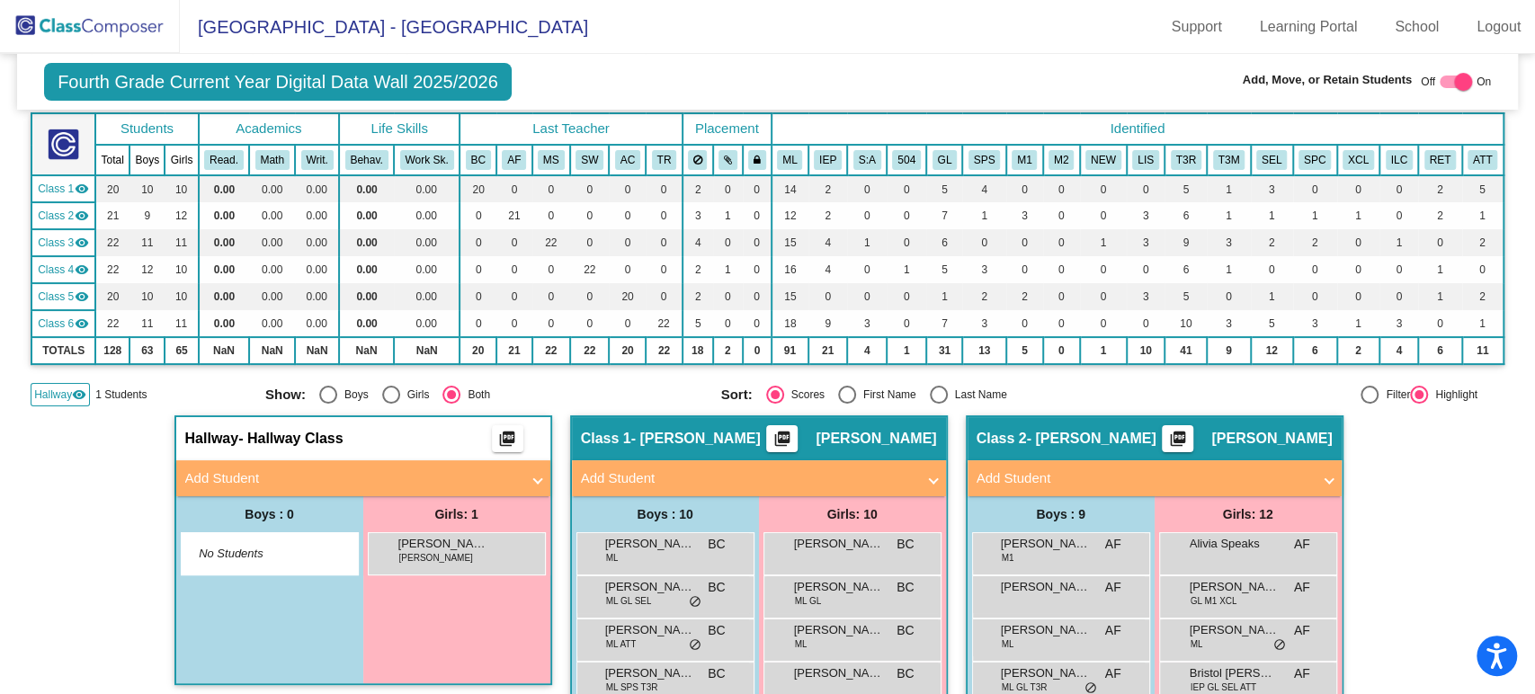
click at [65, 403] on div "Hallway visibility" at bounding box center [60, 394] width 59 height 23
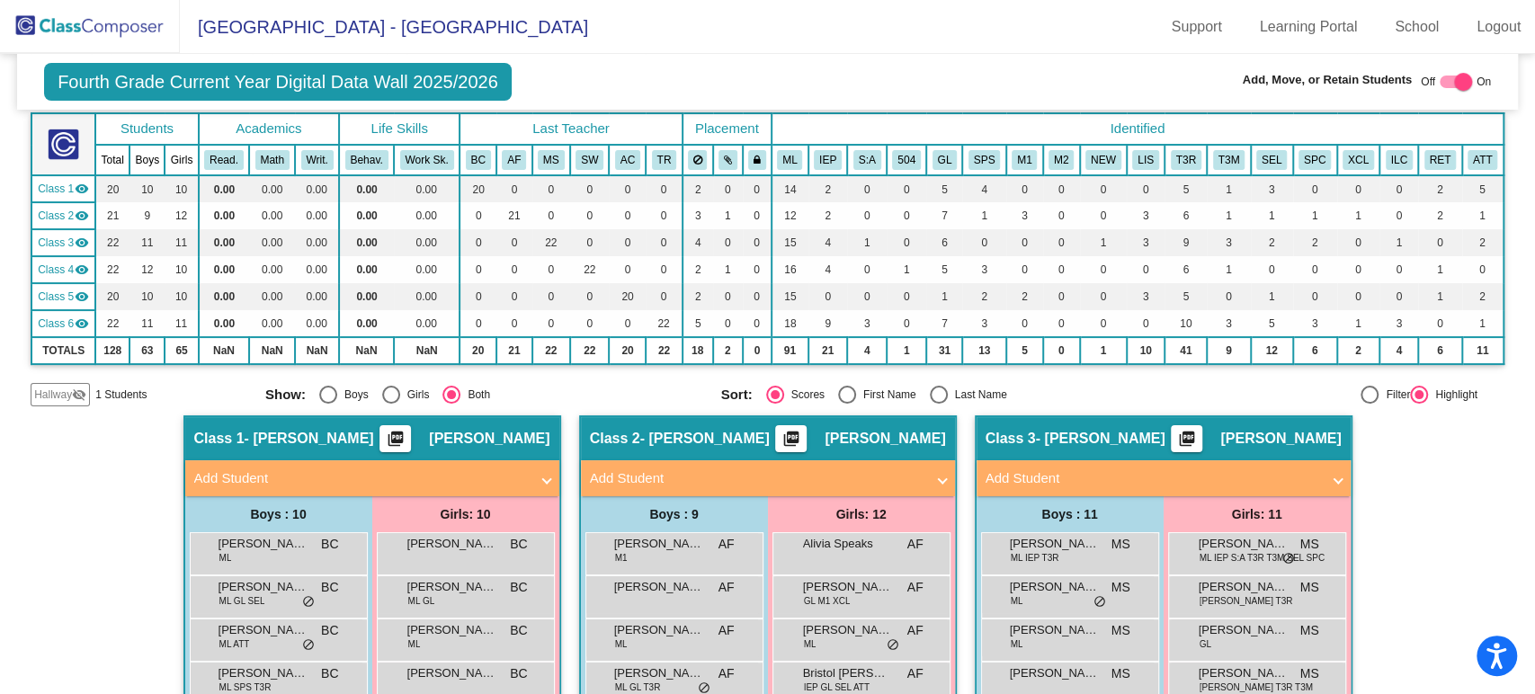
scroll to position [200, 0]
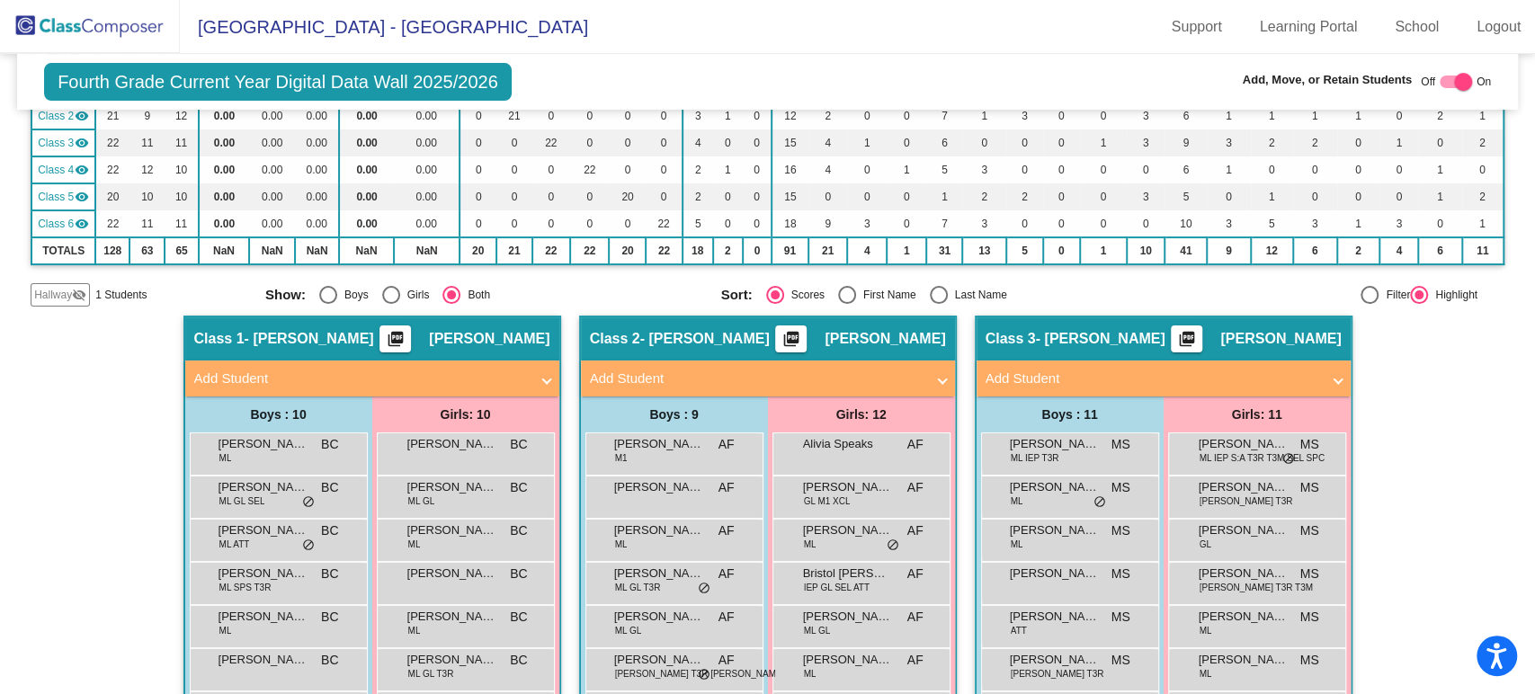
click at [57, 304] on div "Hallway visibility_off" at bounding box center [60, 294] width 59 height 23
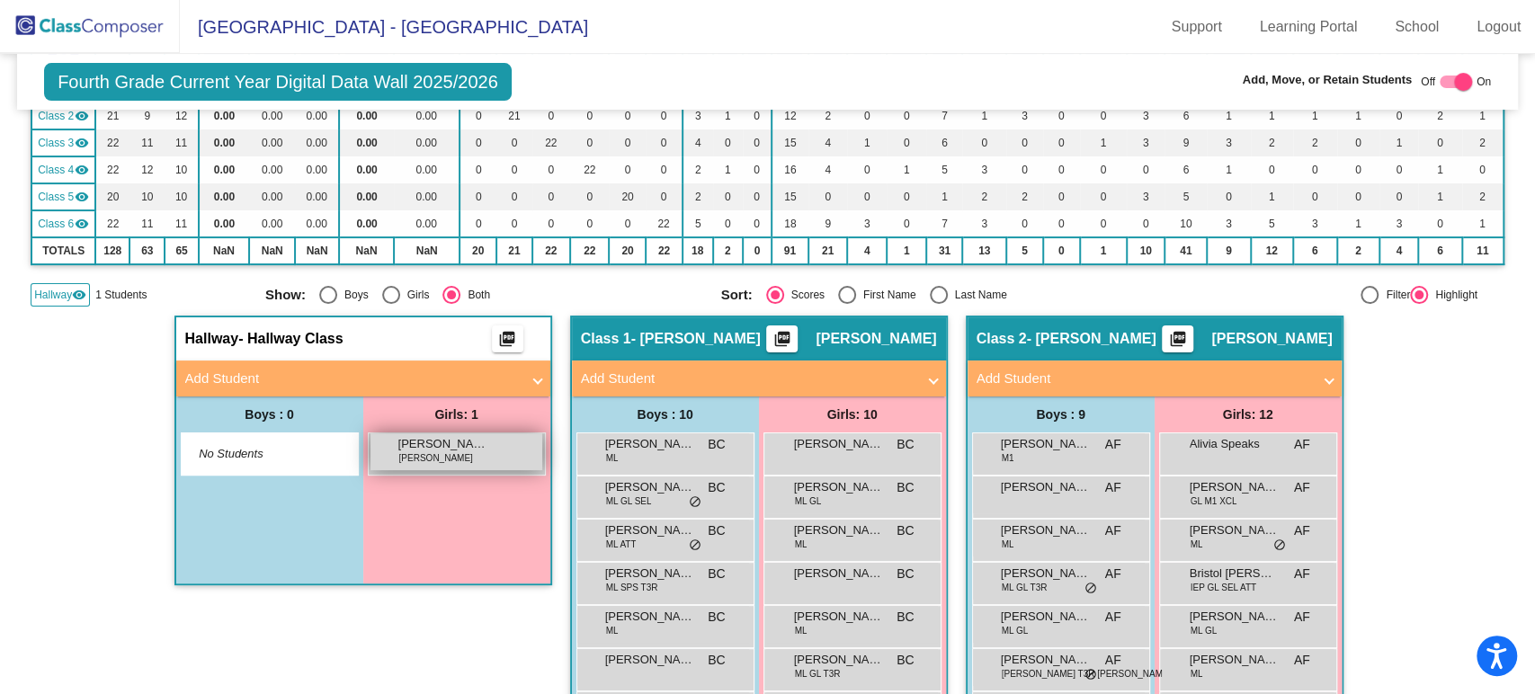
click at [399, 452] on span "[PERSON_NAME]" at bounding box center [436, 457] width 74 height 13
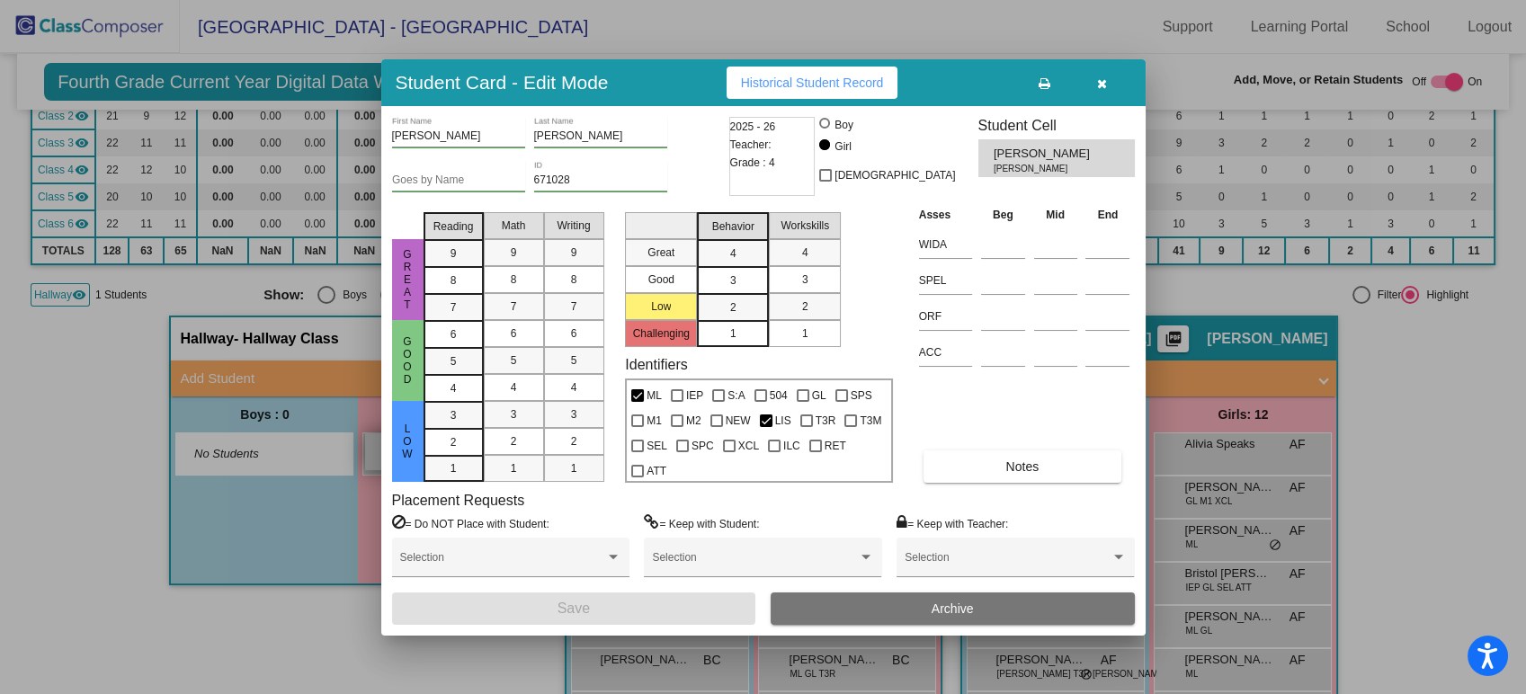
click at [401, 455] on div "Student Card - Edit Mode Historical Student Record Alisson First Name [PERSON_N…" at bounding box center [763, 347] width 1526 height 694
click at [1105, 77] on icon "button" at bounding box center [1102, 83] width 10 height 13
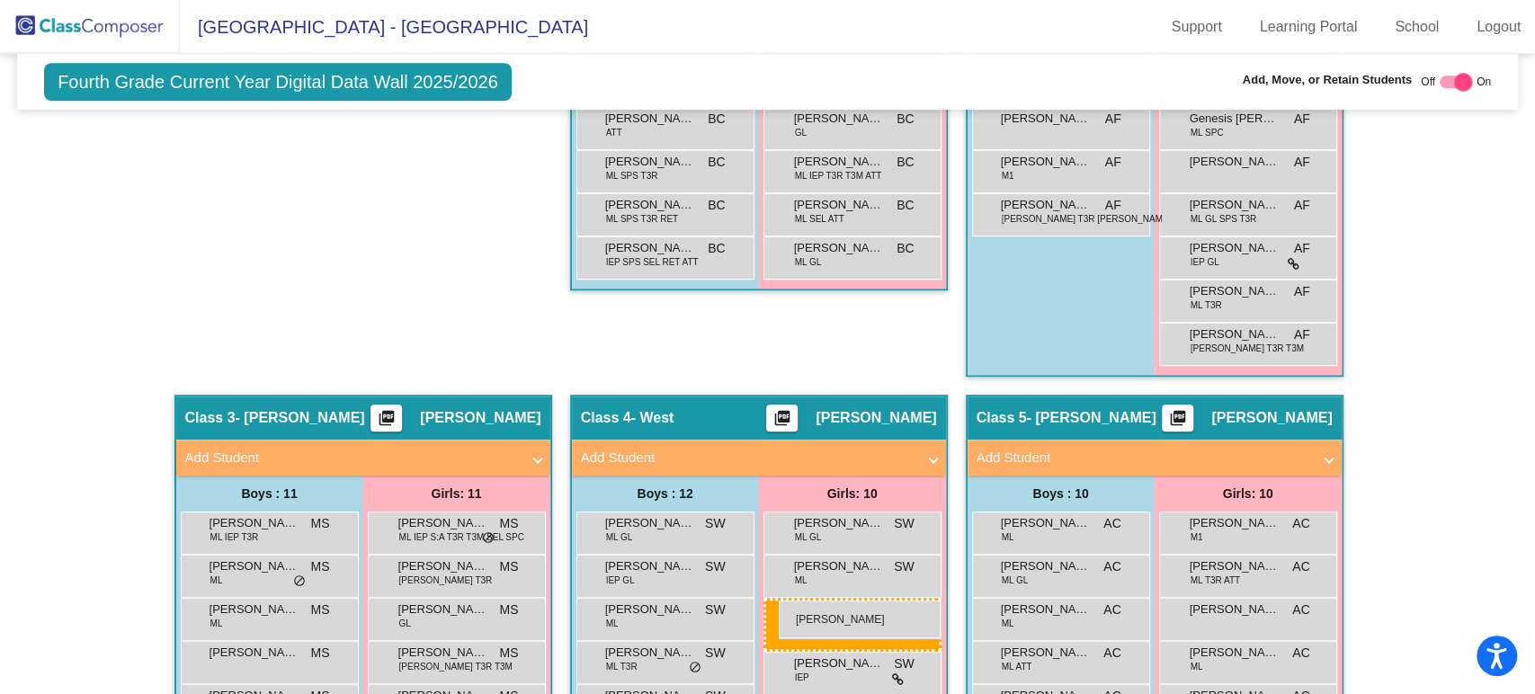
scroll to position [784, 0]
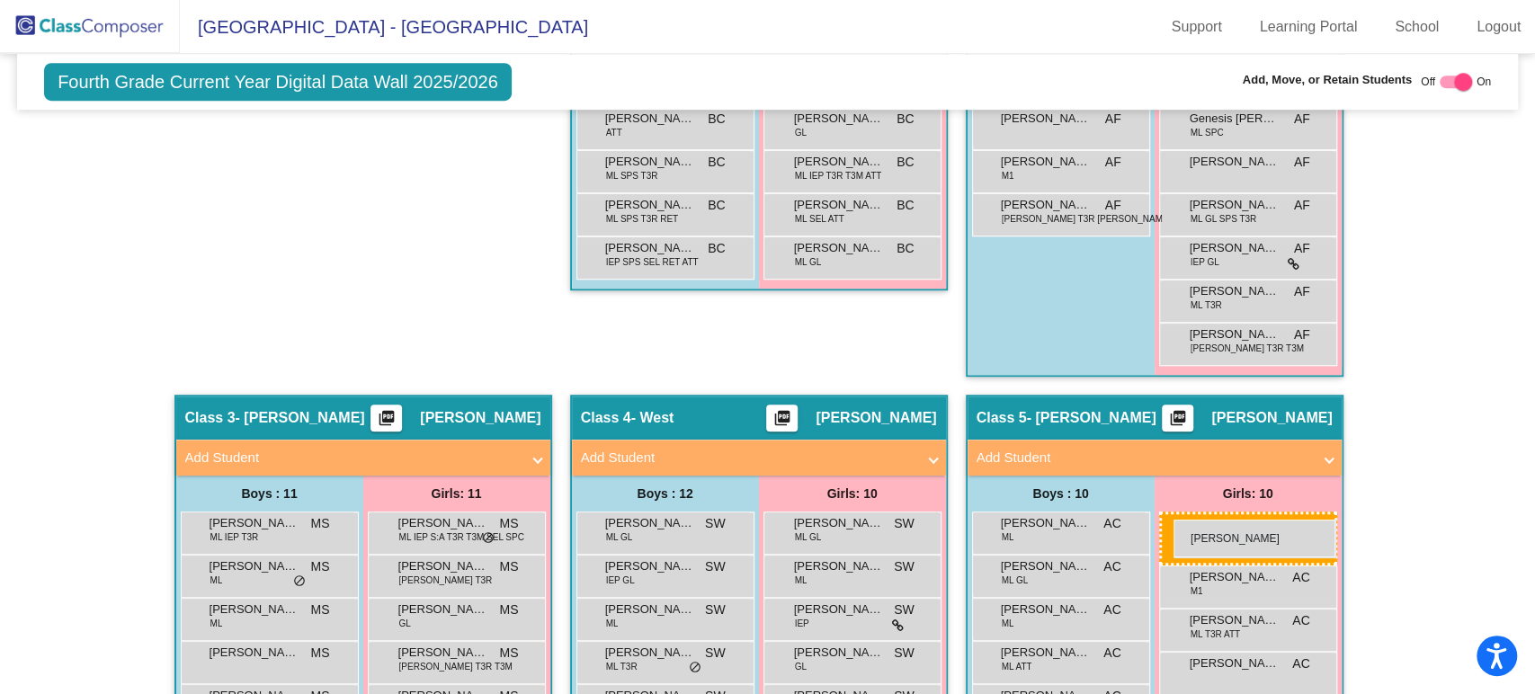
drag, startPoint x: 451, startPoint y: 444, endPoint x: 1173, endPoint y: 520, distance: 725.8
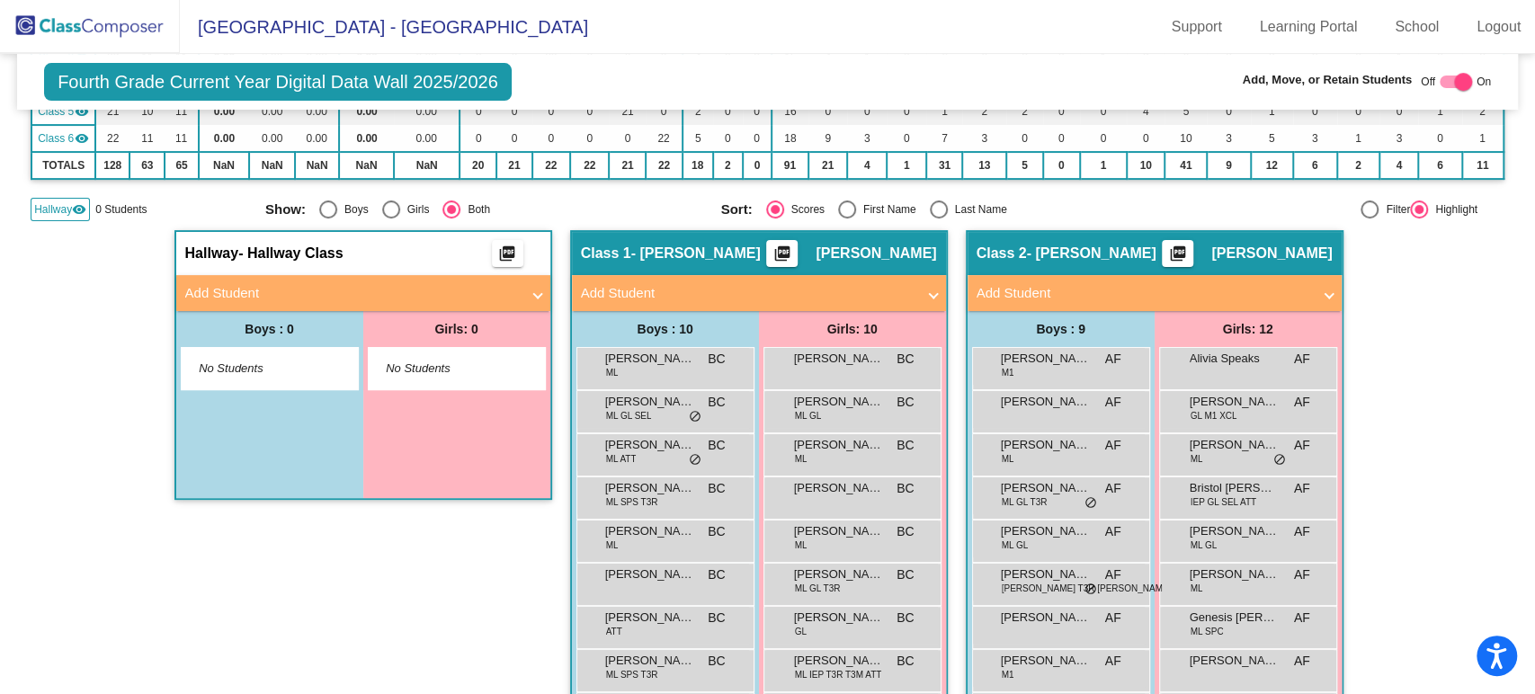
scroll to position [0, 0]
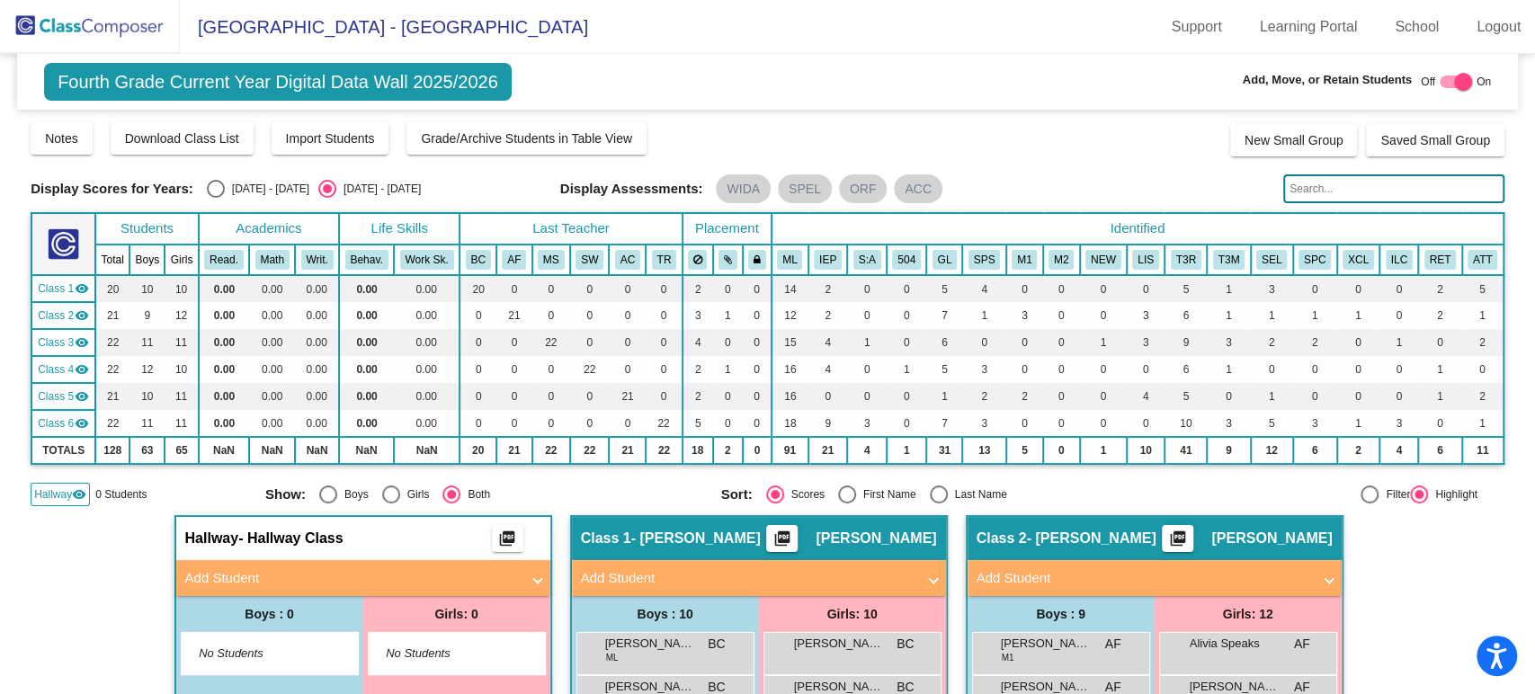
click at [74, 28] on img at bounding box center [90, 26] width 180 height 53
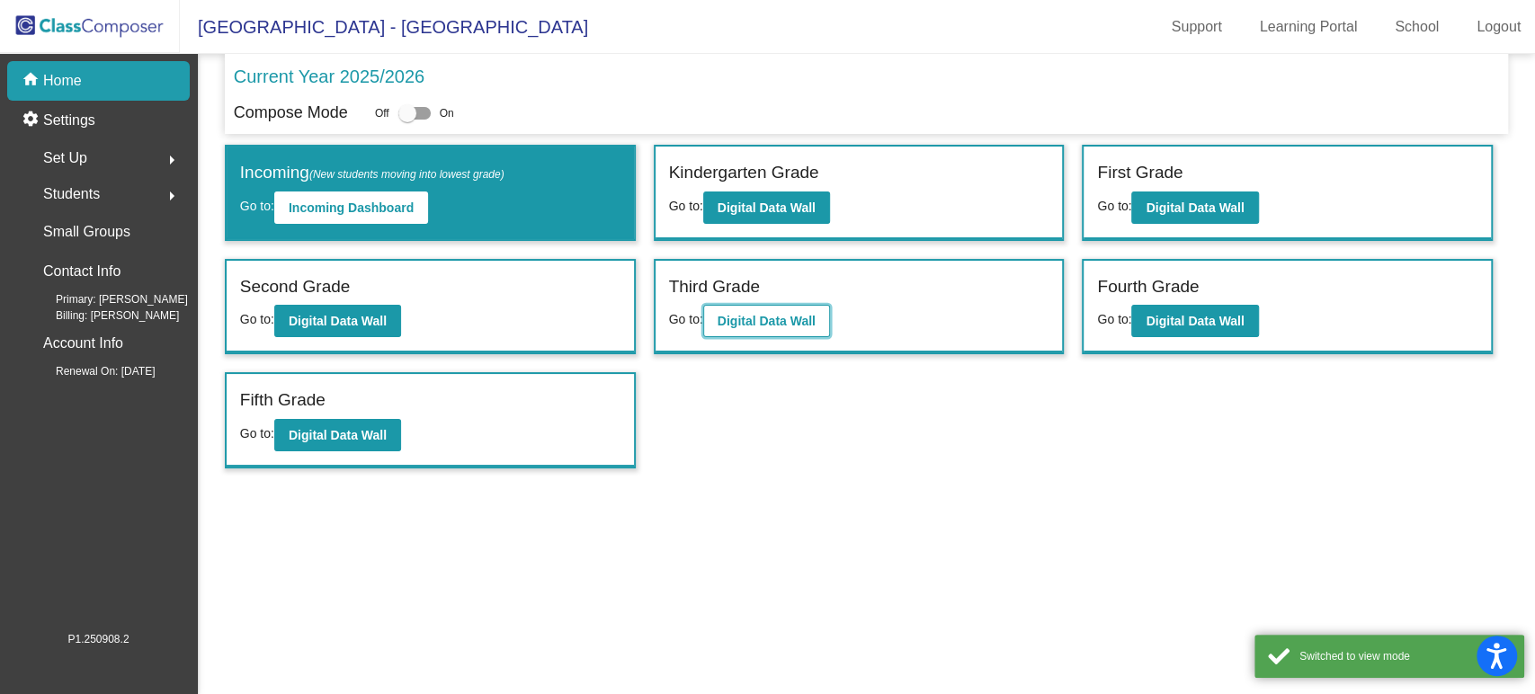
click at [742, 321] on b "Digital Data Wall" at bounding box center [766, 321] width 98 height 14
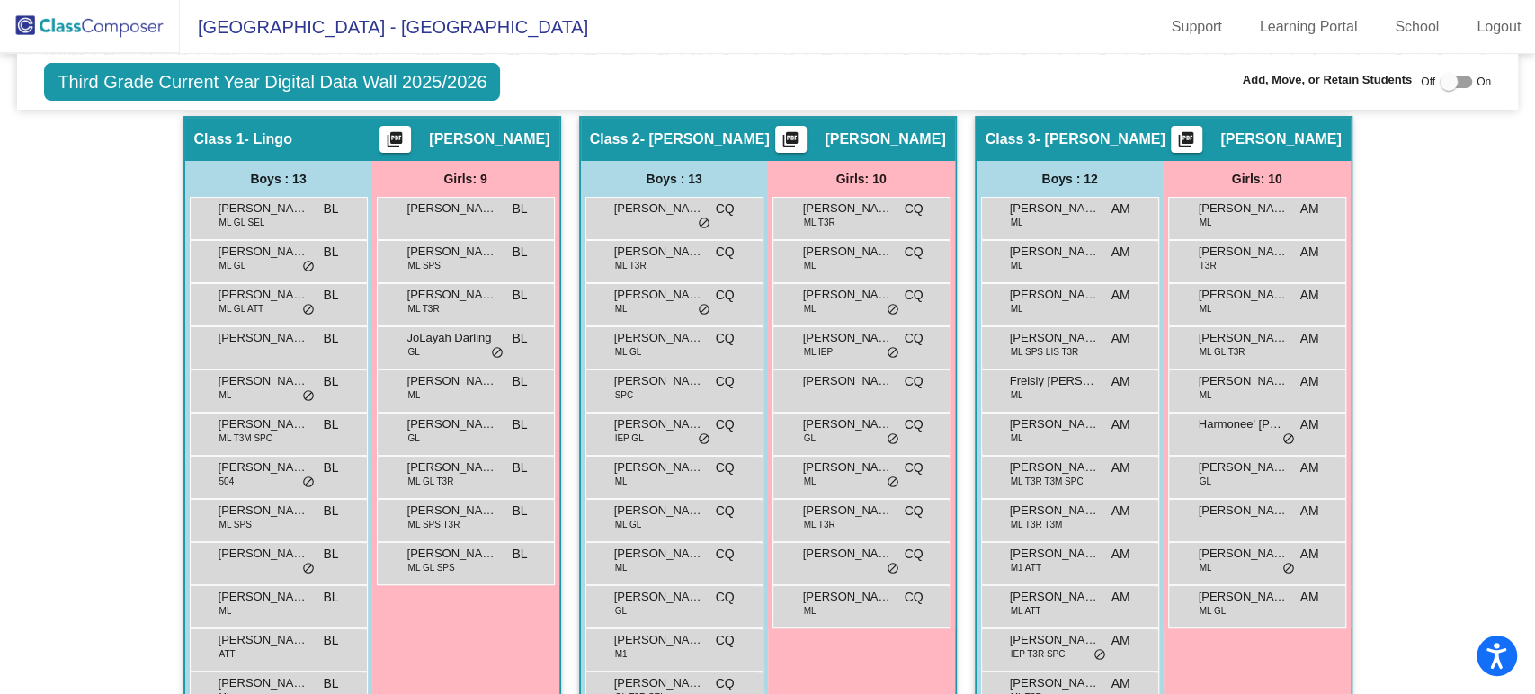
scroll to position [499, 0]
